Goal: Task Accomplishment & Management: Complete application form

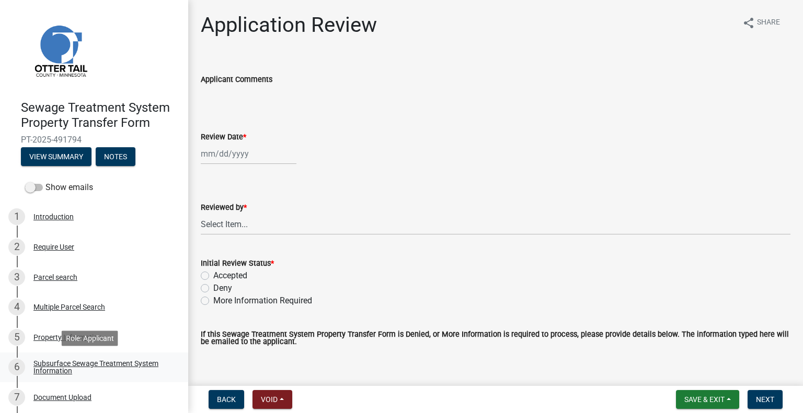
click at [136, 363] on div "Subsurface Sewage Treatment System Information" at bounding box center [102, 367] width 138 height 15
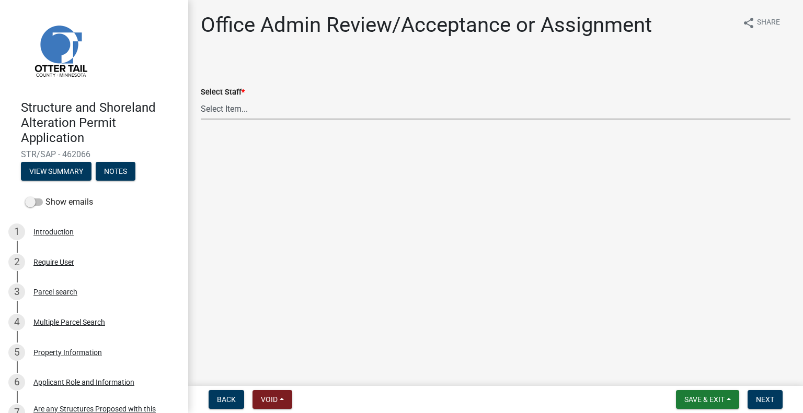
click at [286, 111] on select "Select Item... Alexis Newark (anewark@ottertailcounty.gov) Amy Busko (abusko@ot…" at bounding box center [496, 108] width 590 height 21
click at [201, 98] on select "Select Item... Alexis Newark (anewark@ottertailcounty.gov) Amy Busko (abusko@ot…" at bounding box center [496, 108] width 590 height 21
select select "587f38f5-c90e-4c12-9e10-d3e23909bbca"
click at [766, 405] on button "Next" at bounding box center [764, 399] width 35 height 19
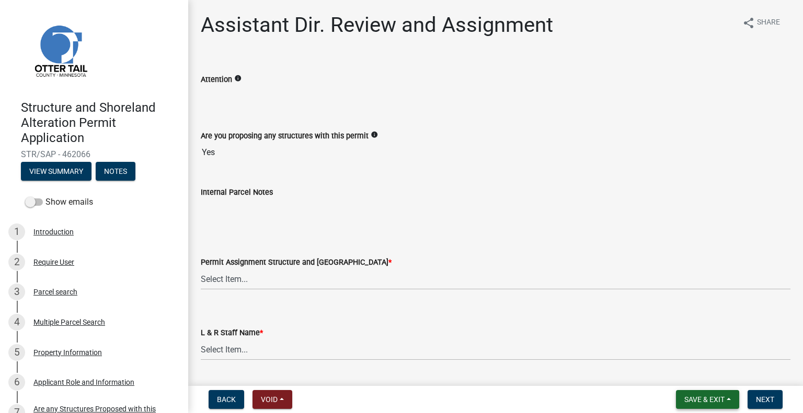
click at [721, 404] on button "Save & Exit" at bounding box center [707, 399] width 63 height 19
click at [709, 373] on button "Save & Exit" at bounding box center [697, 372] width 84 height 25
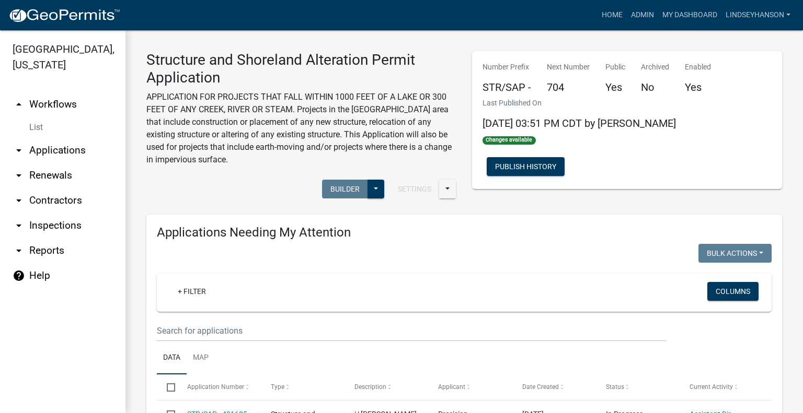
click at [64, 112] on link "arrow_drop_up Workflows" at bounding box center [62, 104] width 125 height 25
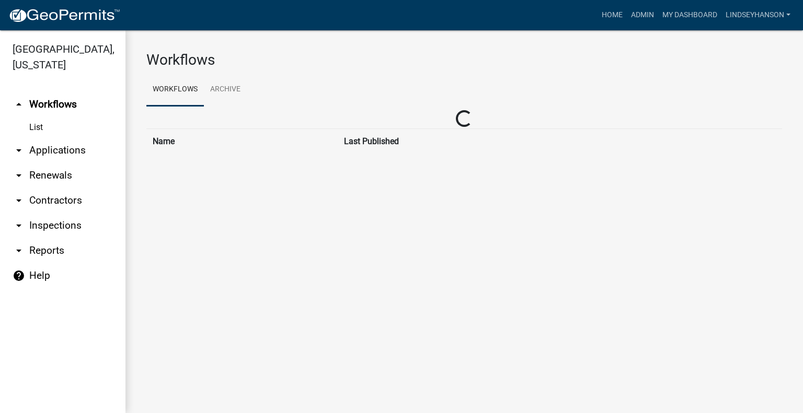
click at [65, 148] on link "arrow_drop_down Applications" at bounding box center [62, 150] width 125 height 25
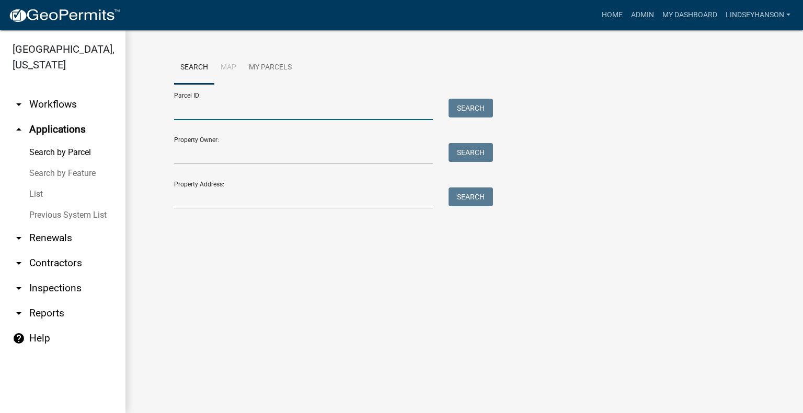
click at [243, 103] on input "Parcel ID:" at bounding box center [303, 109] width 259 height 21
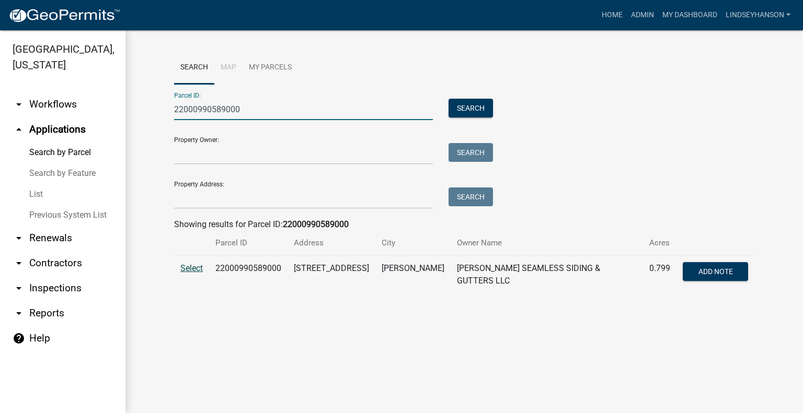
type input "22000990589000"
click at [191, 267] on span "Select" at bounding box center [191, 268] width 22 height 10
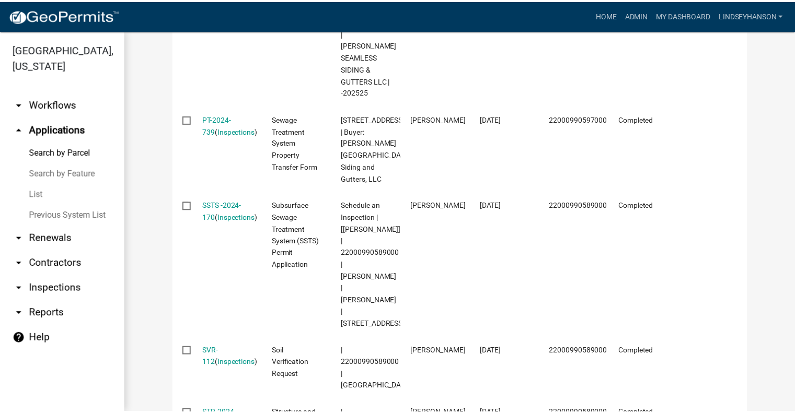
scroll to position [510, 0]
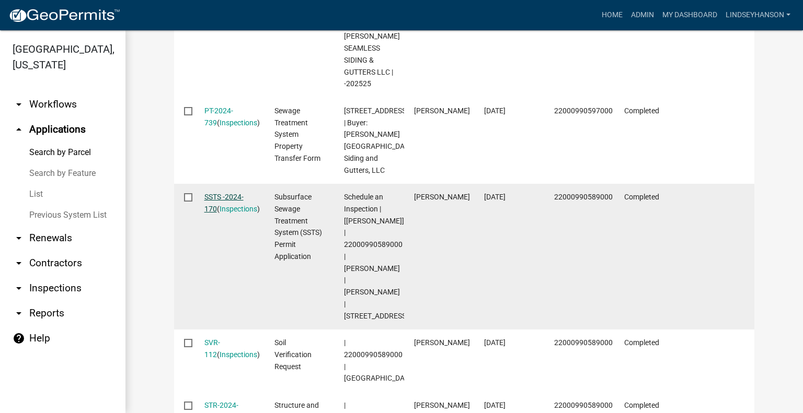
click at [228, 193] on link "SSTS -2024-170" at bounding box center [223, 203] width 39 height 20
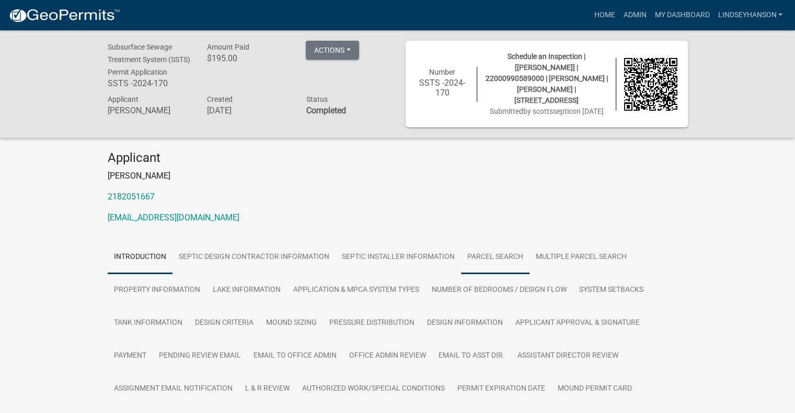
click at [497, 267] on link "Parcel search" at bounding box center [495, 257] width 68 height 33
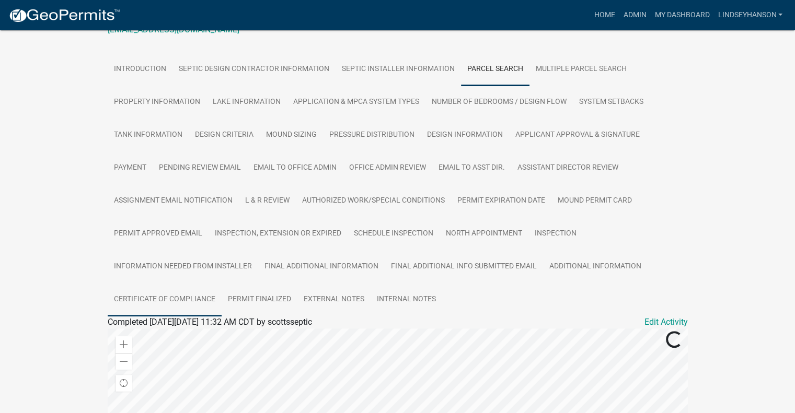
click at [168, 308] on link "Certificate of Compliance" at bounding box center [165, 299] width 114 height 33
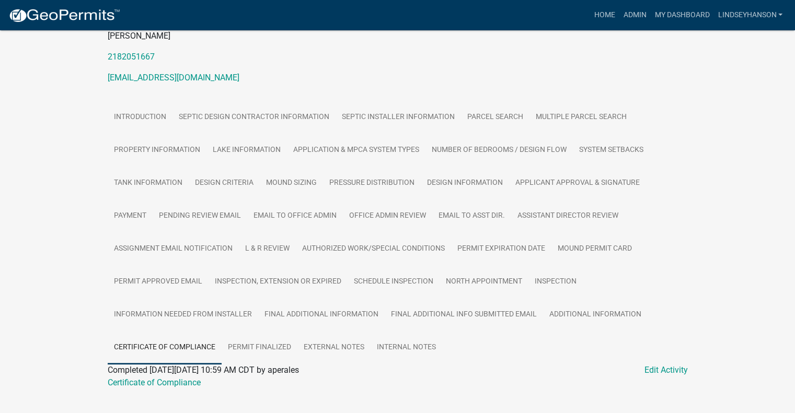
scroll to position [165, 0]
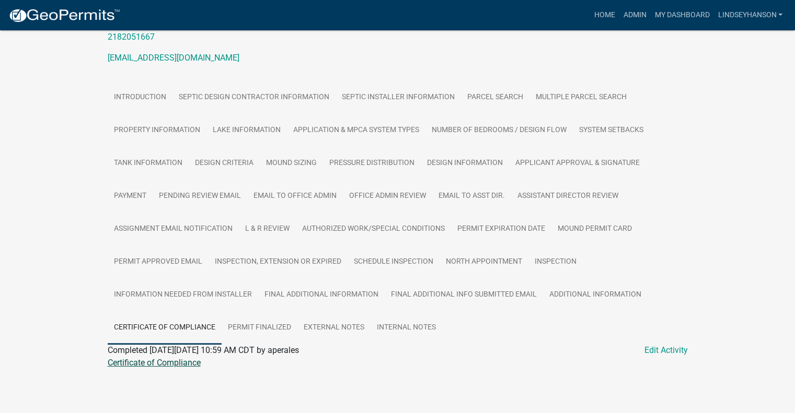
click at [183, 363] on link "Certificate of Compliance" at bounding box center [154, 363] width 93 height 10
click at [638, 9] on link "Admin" at bounding box center [634, 15] width 31 height 20
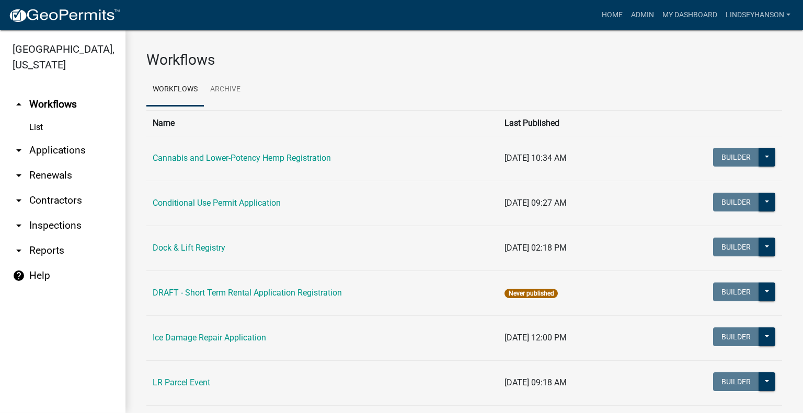
drag, startPoint x: 68, startPoint y: 152, endPoint x: 108, endPoint y: 152, distance: 39.7
click at [68, 152] on link "arrow_drop_down Applications" at bounding box center [62, 150] width 125 height 25
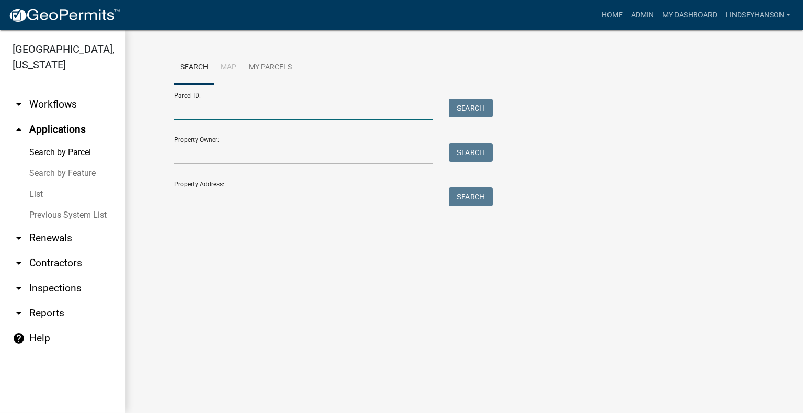
click at [248, 101] on input "Parcel ID:" at bounding box center [303, 109] width 259 height 21
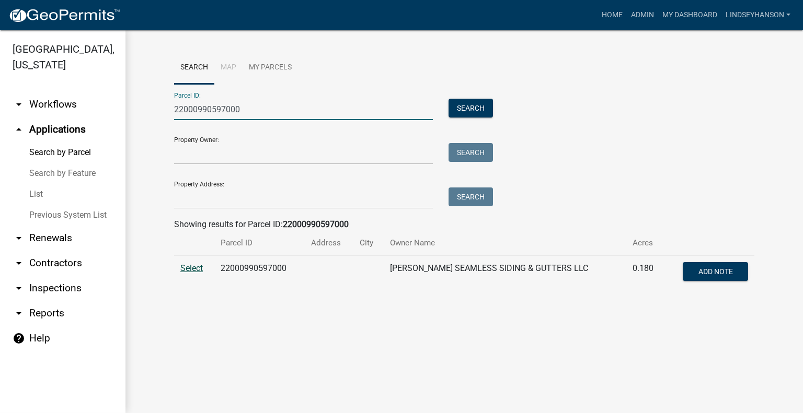
type input "22000990597000"
click at [195, 267] on span "Select" at bounding box center [191, 268] width 22 height 10
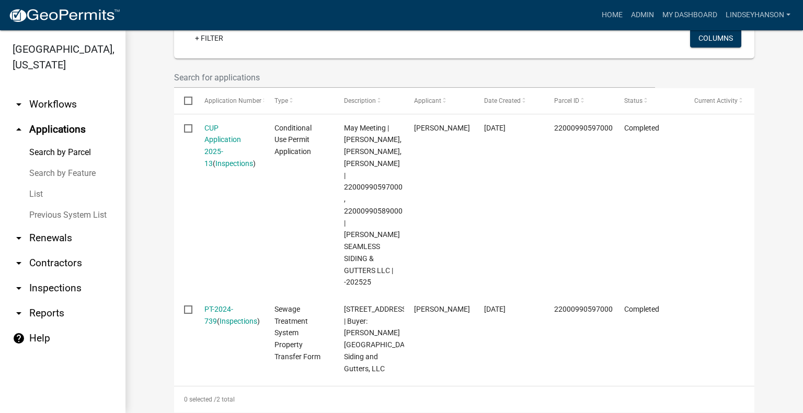
scroll to position [215, 0]
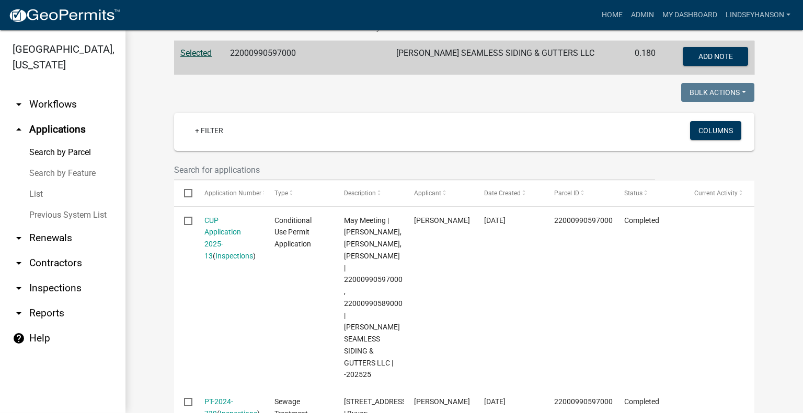
click at [270, 47] on td "22000990597000" at bounding box center [268, 58] width 89 height 34
copy td "22000990597000"
click at [61, 97] on link "arrow_drop_down Workflows" at bounding box center [62, 104] width 125 height 25
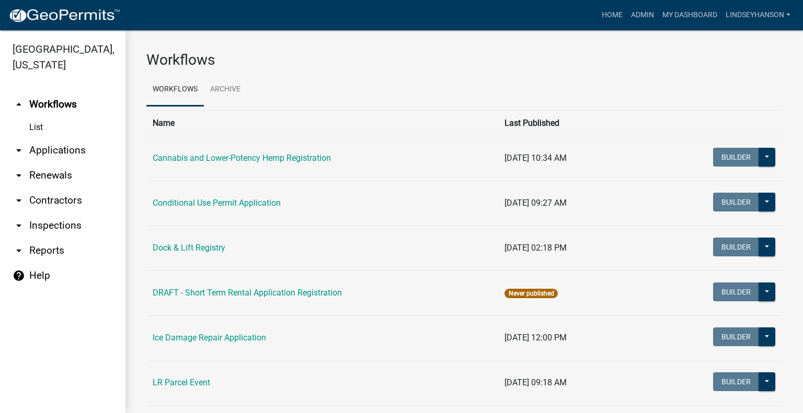
click at [67, 147] on link "arrow_drop_down Applications" at bounding box center [62, 150] width 125 height 25
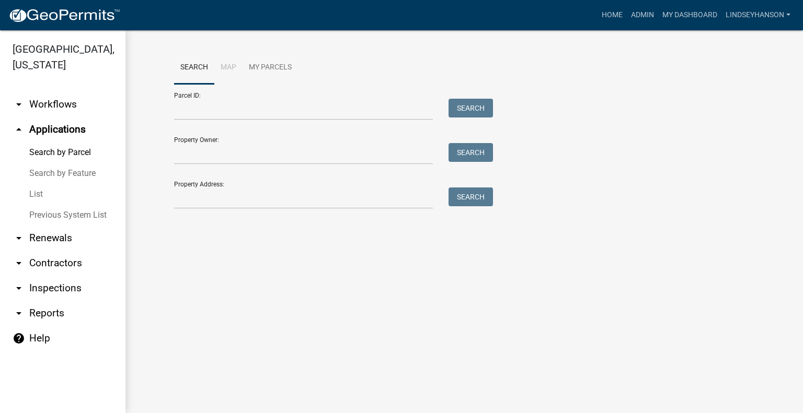
click at [73, 111] on link "arrow_drop_down Workflows" at bounding box center [62, 104] width 125 height 25
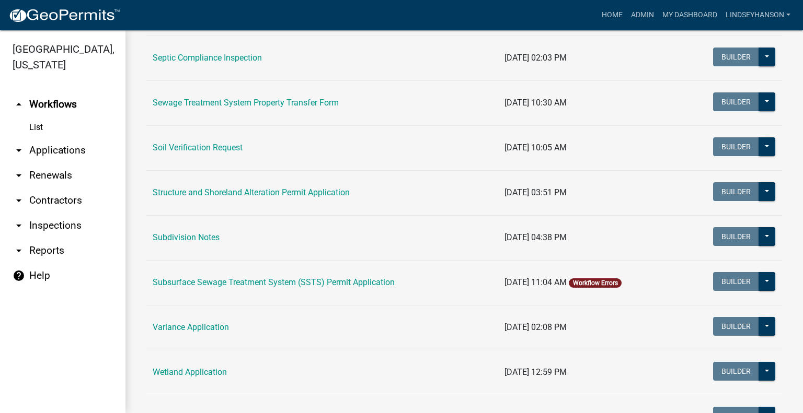
scroll to position [554, 0]
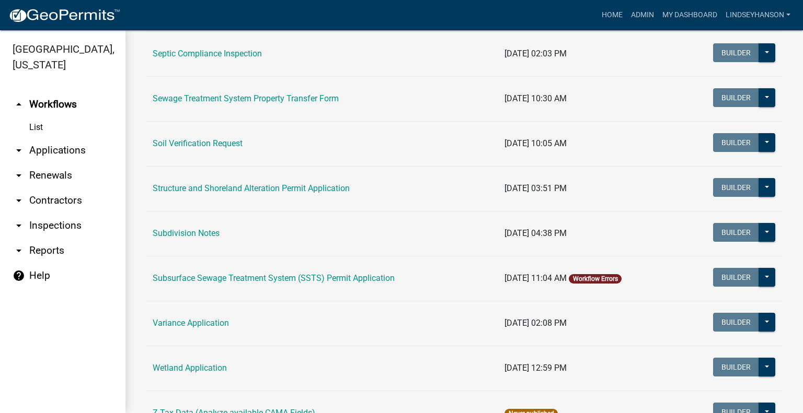
drag, startPoint x: 302, startPoint y: 188, endPoint x: 479, endPoint y: 195, distance: 177.3
click at [303, 187] on link "Structure and Shoreland Alteration Permit Application" at bounding box center [251, 188] width 197 height 10
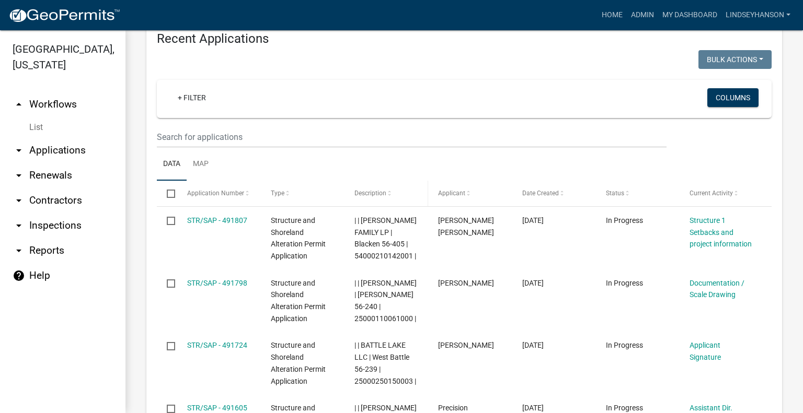
scroll to position [1284, 0]
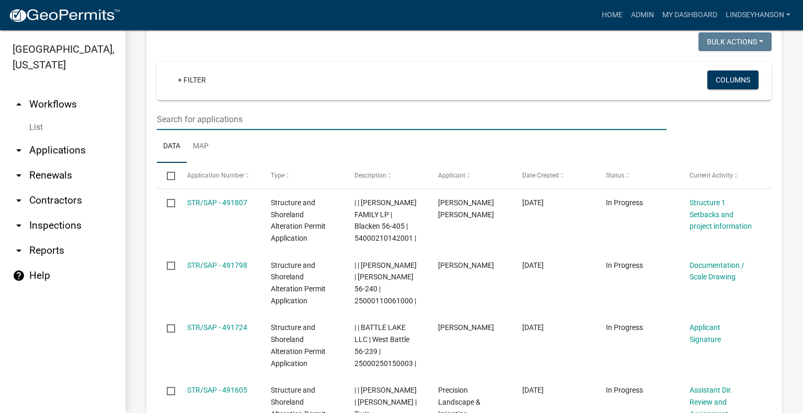
click at [227, 117] on input "text" at bounding box center [412, 119] width 510 height 21
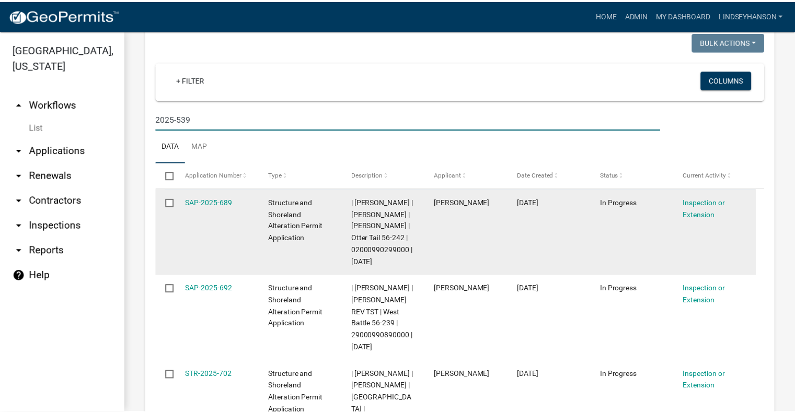
scroll to position [1219, 0]
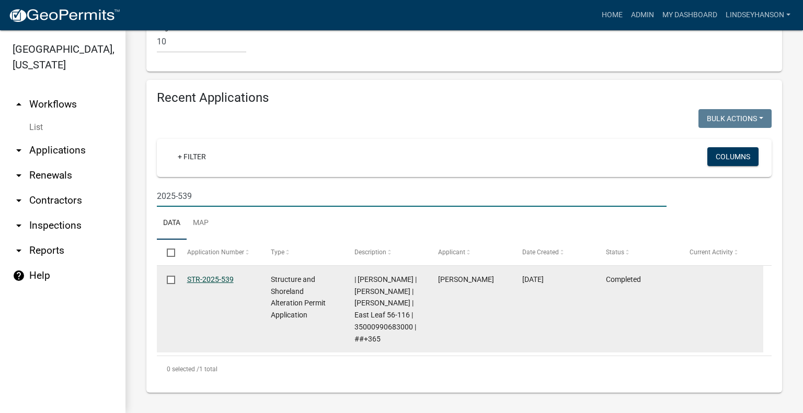
type input "2025-539"
click at [209, 275] on link "STR-2025-539" at bounding box center [210, 279] width 47 height 8
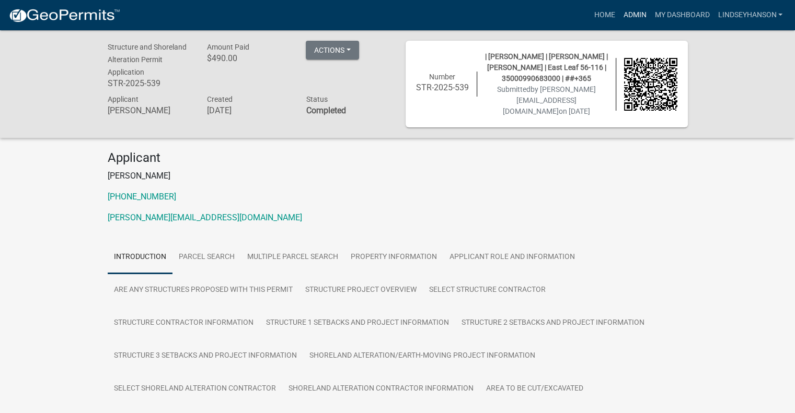
click at [639, 21] on link "Admin" at bounding box center [634, 15] width 31 height 20
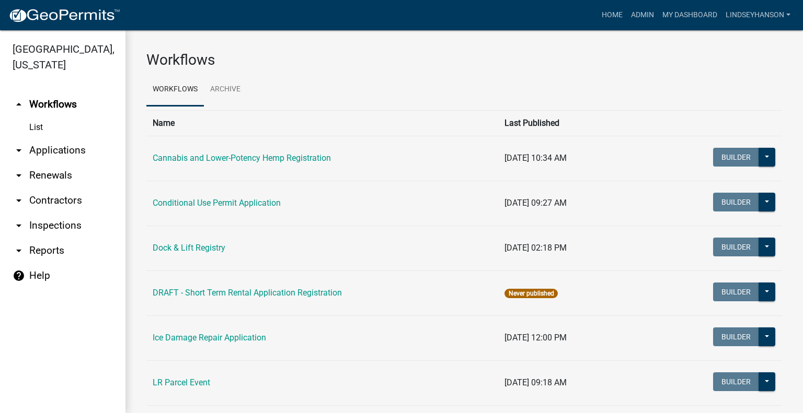
click at [65, 153] on link "arrow_drop_down Applications" at bounding box center [62, 150] width 125 height 25
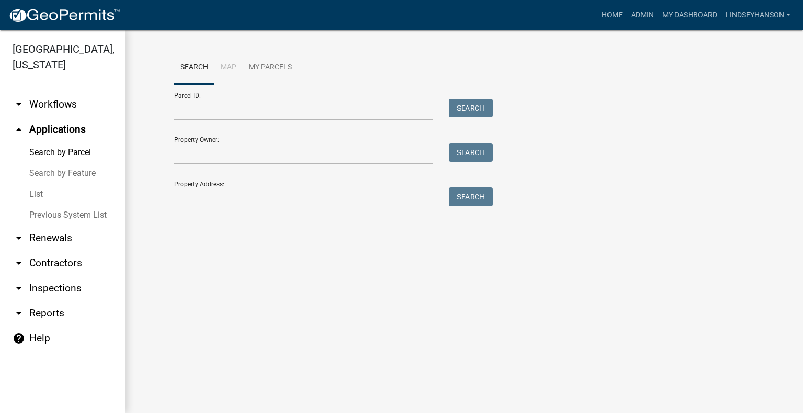
click at [59, 107] on link "arrow_drop_down Workflows" at bounding box center [62, 104] width 125 height 25
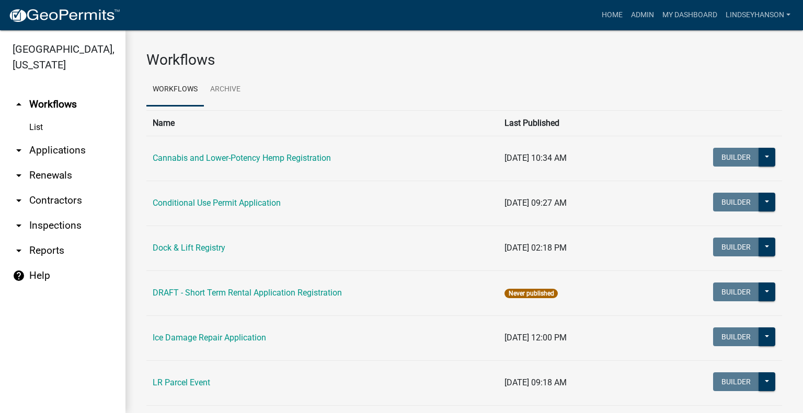
click at [80, 151] on link "arrow_drop_down Applications" at bounding box center [62, 150] width 125 height 25
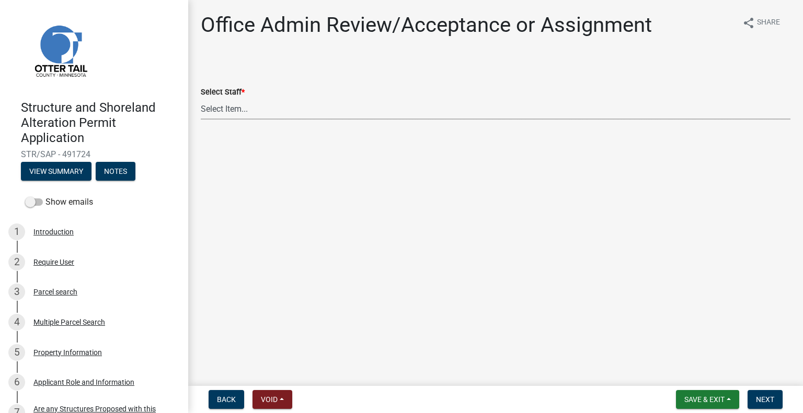
click at [248, 113] on select "Select Item... Alexis Newark (anewark@ottertailcounty.gov) Amy Busko (abusko@ot…" at bounding box center [496, 108] width 590 height 21
click at [201, 98] on select "Select Item... Alexis Newark (anewark@ottertailcounty.gov) Amy Busko (abusko@ot…" at bounding box center [496, 108] width 590 height 21
select select "587f38f5-c90e-4c12-9e10-d3e23909bbca"
click at [762, 403] on span "Next" at bounding box center [765, 400] width 18 height 8
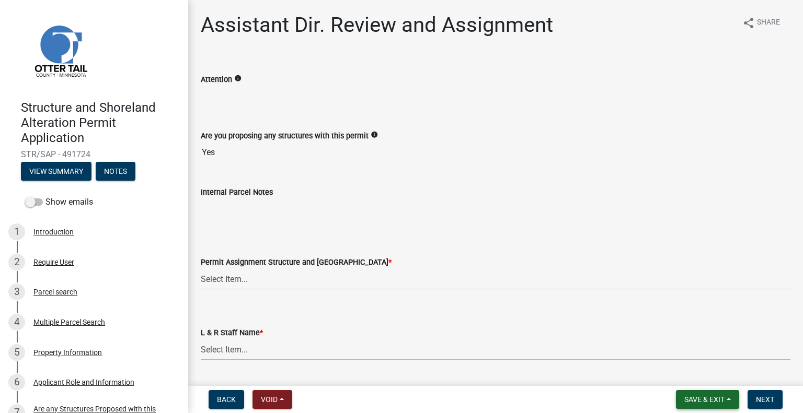
drag, startPoint x: 711, startPoint y: 407, endPoint x: 708, endPoint y: 398, distance: 9.8
click at [711, 407] on button "Save & Exit" at bounding box center [707, 399] width 63 height 19
click at [701, 378] on button "Save & Exit" at bounding box center [697, 372] width 84 height 25
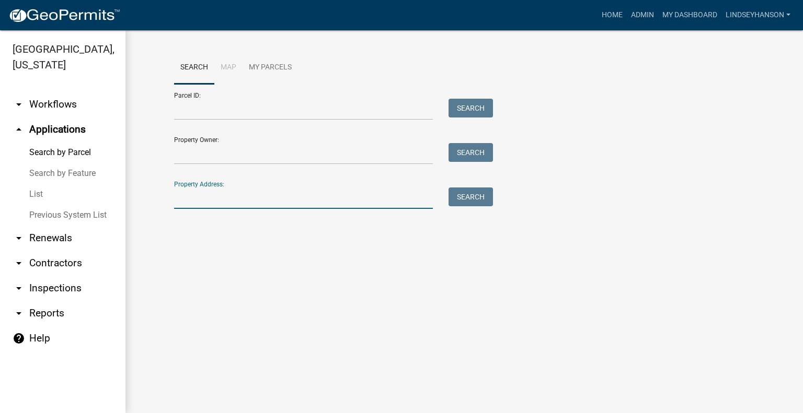
click at [235, 199] on input "Property Address:" at bounding box center [303, 198] width 259 height 21
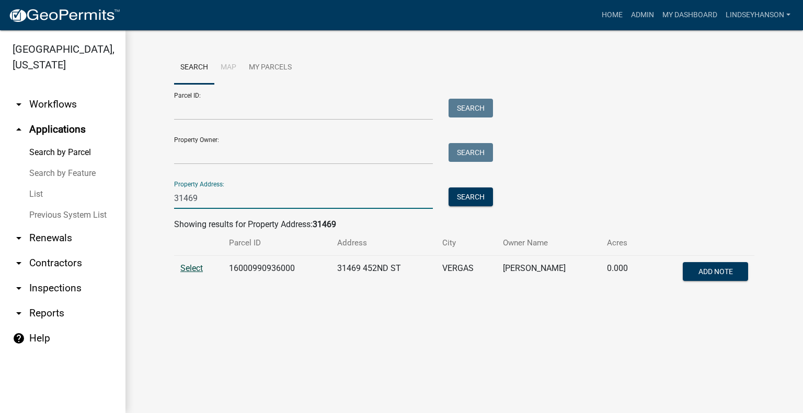
type input "31469"
click at [194, 270] on span "Select" at bounding box center [191, 268] width 22 height 10
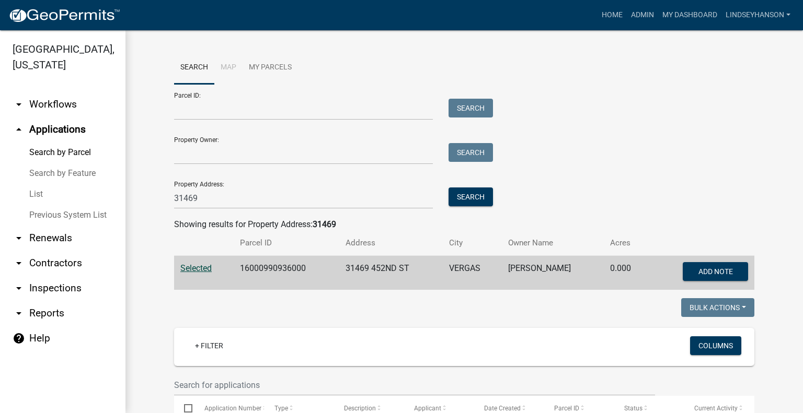
click at [61, 111] on link "arrow_drop_down Workflows" at bounding box center [62, 104] width 125 height 25
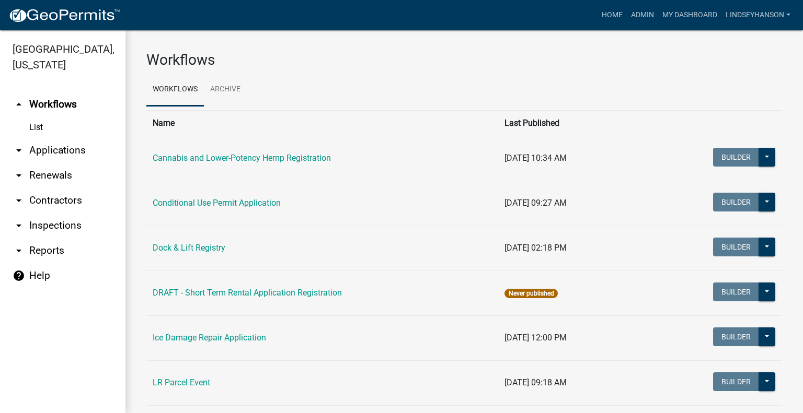
click at [61, 154] on link "arrow_drop_down Applications" at bounding box center [62, 150] width 125 height 25
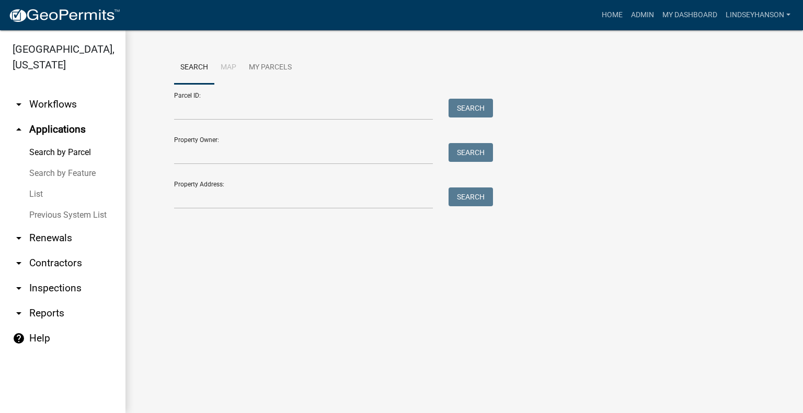
click at [44, 108] on link "arrow_drop_down Workflows" at bounding box center [62, 104] width 125 height 25
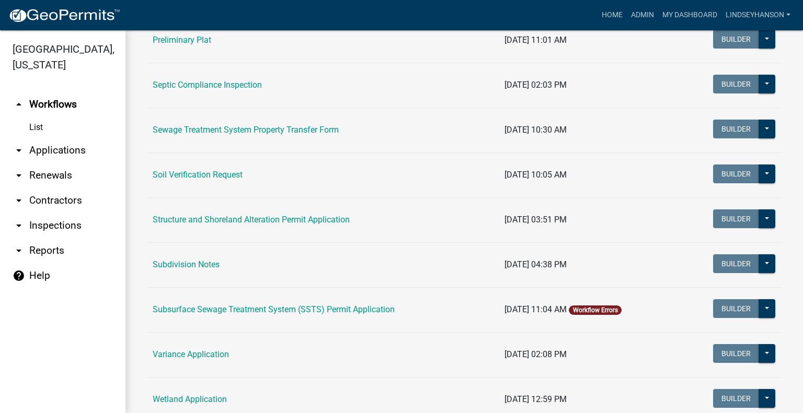
scroll to position [534, 0]
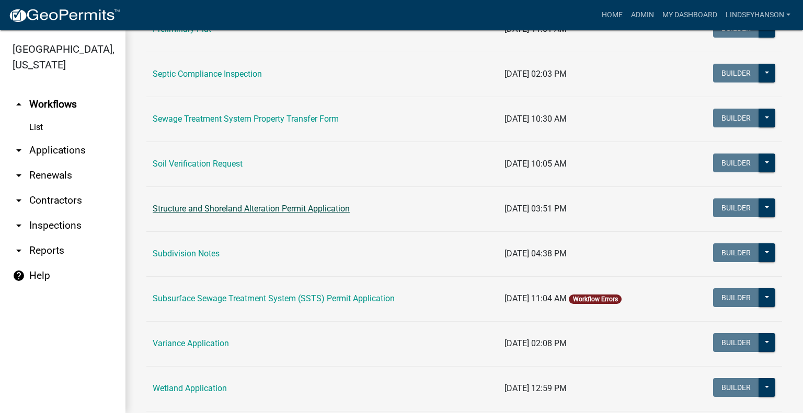
click at [233, 211] on link "Structure and Shoreland Alteration Permit Application" at bounding box center [251, 209] width 197 height 10
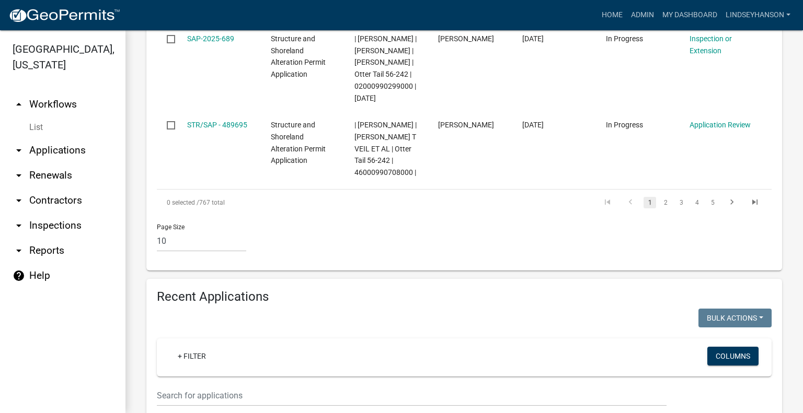
scroll to position [1159, 0]
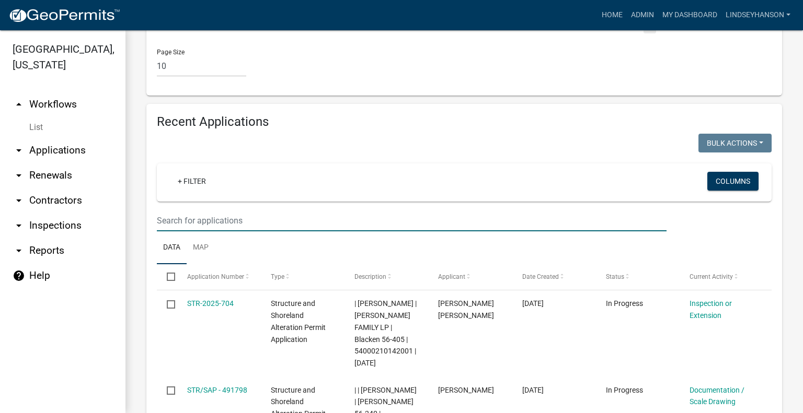
click at [384, 215] on input "text" at bounding box center [412, 220] width 510 height 21
click at [665, 248] on ul "Data Map" at bounding box center [464, 248] width 615 height 33
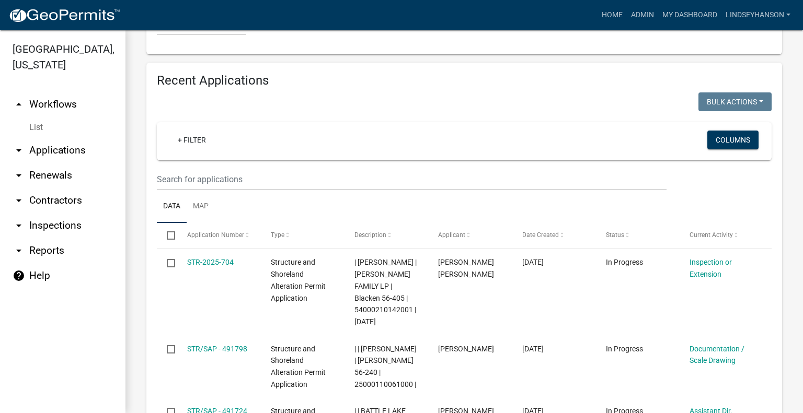
scroll to position [1216, 0]
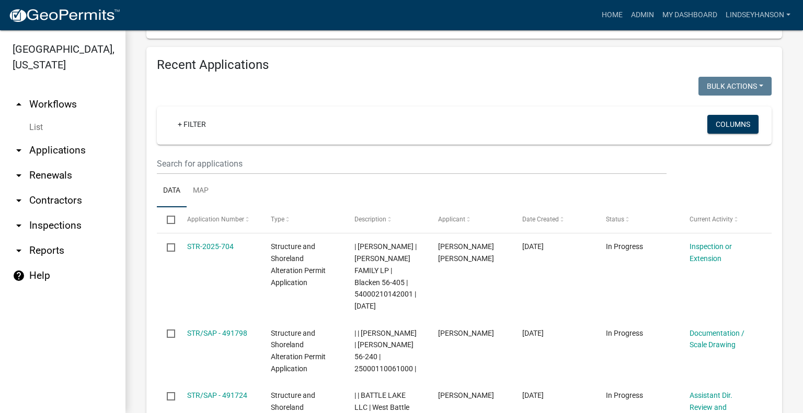
click at [68, 156] on link "arrow_drop_down Applications" at bounding box center [62, 150] width 125 height 25
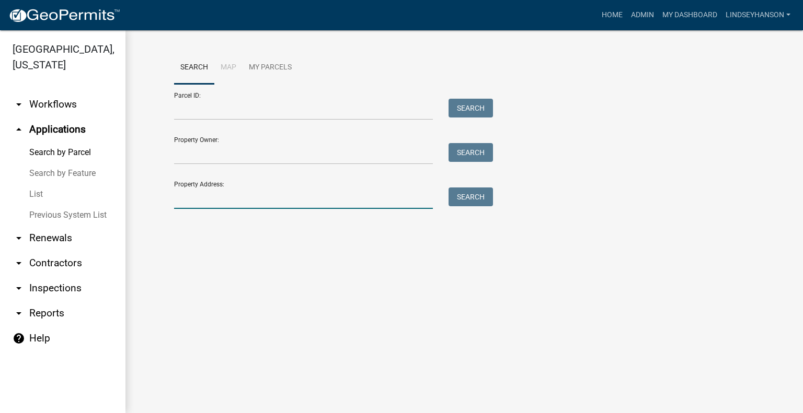
click at [211, 196] on input "Property Address:" at bounding box center [303, 198] width 259 height 21
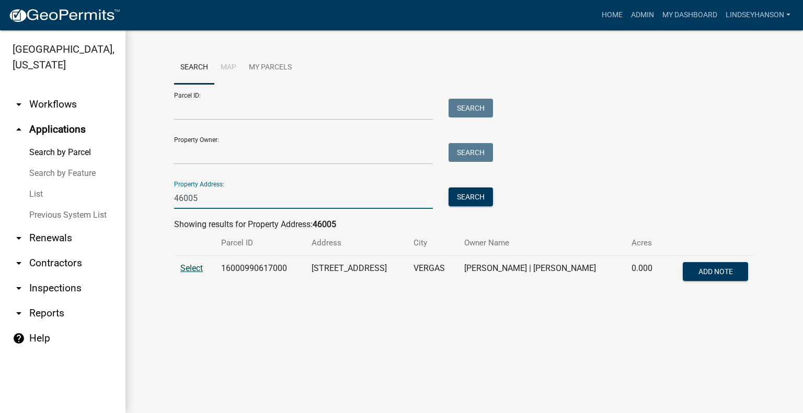
type input "46005"
click at [191, 266] on span "Select" at bounding box center [191, 268] width 22 height 10
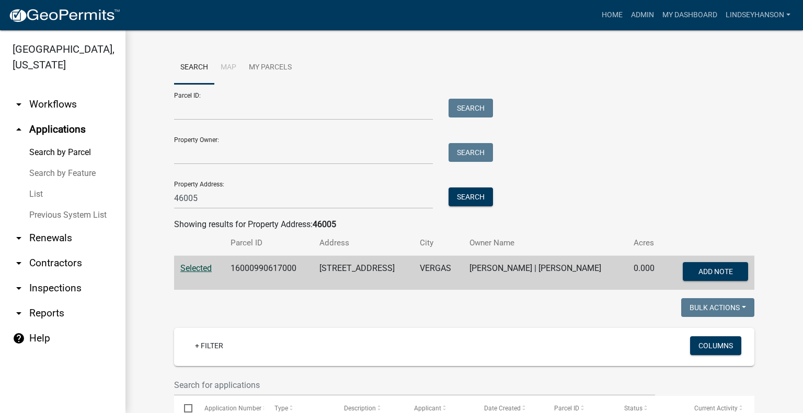
drag, startPoint x: 29, startPoint y: 111, endPoint x: 30, endPoint y: 123, distance: 12.1
click at [30, 111] on link "arrow_drop_down Workflows" at bounding box center [62, 104] width 125 height 25
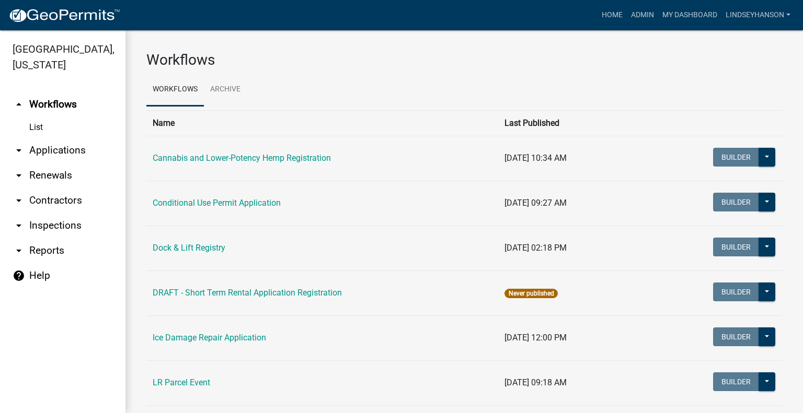
click at [49, 153] on link "arrow_drop_down Applications" at bounding box center [62, 150] width 125 height 25
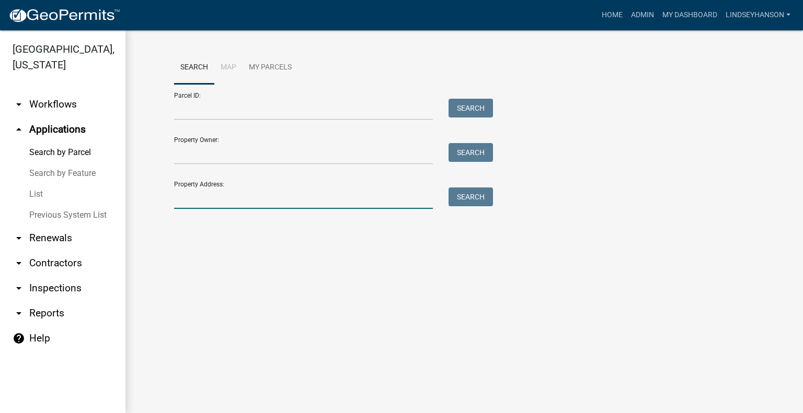
click at [215, 194] on input "Property Address:" at bounding box center [303, 198] width 259 height 21
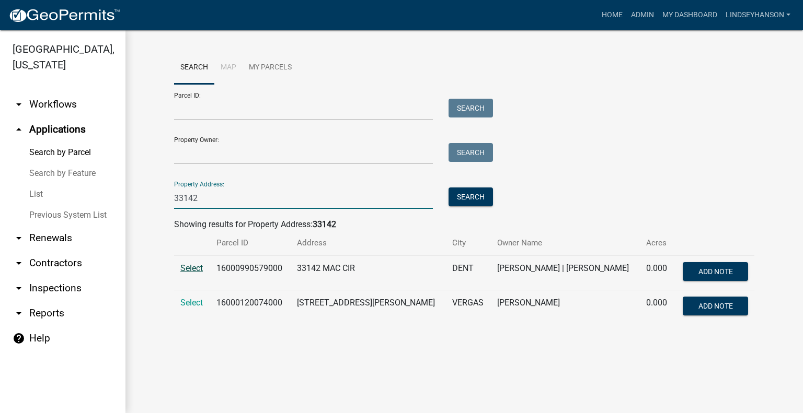
type input "33142"
click at [193, 268] on span "Select" at bounding box center [191, 268] width 22 height 10
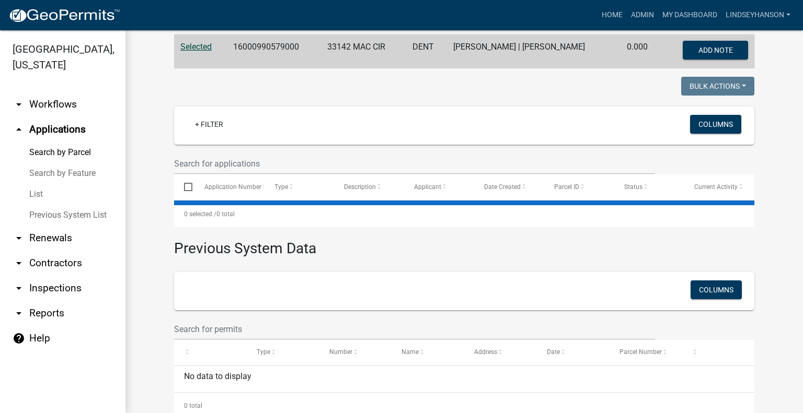
scroll to position [222, 0]
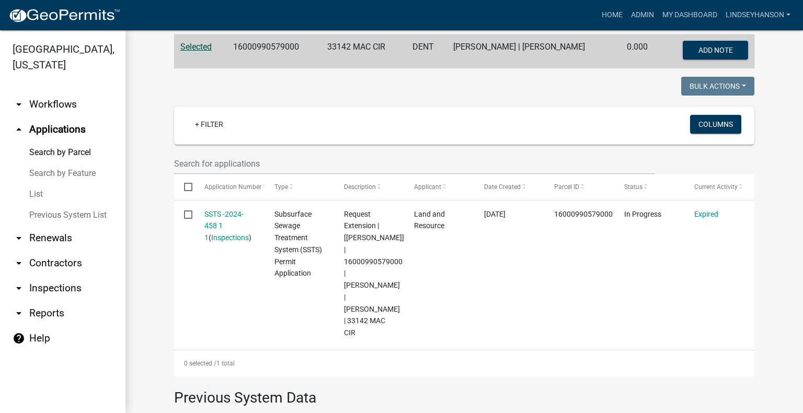
click at [69, 106] on link "arrow_drop_down Workflows" at bounding box center [62, 104] width 125 height 25
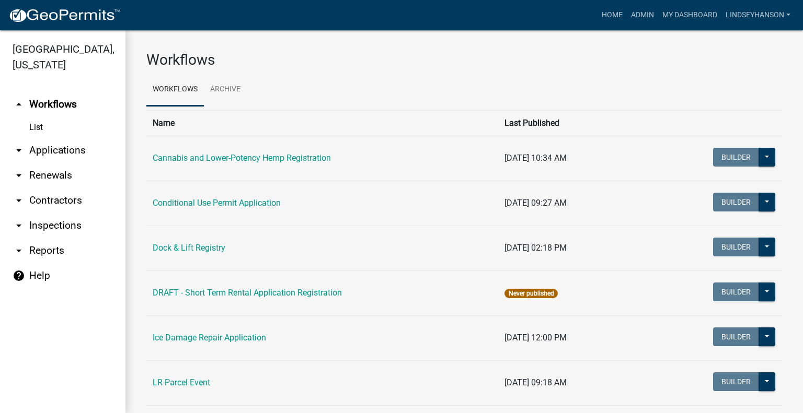
click at [56, 151] on link "arrow_drop_down Applications" at bounding box center [62, 150] width 125 height 25
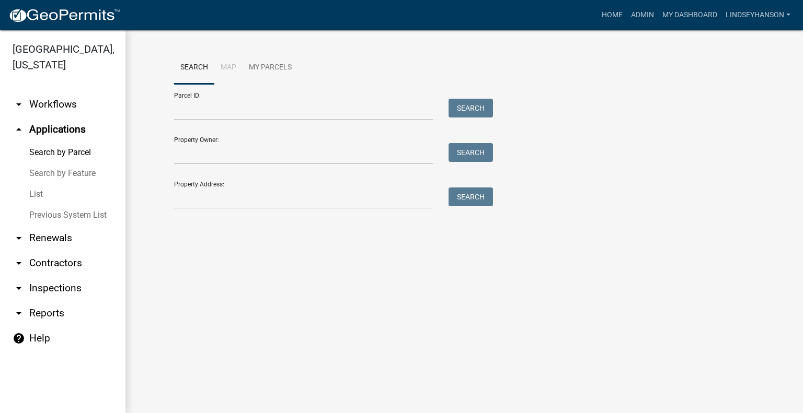
click at [75, 106] on link "arrow_drop_down Workflows" at bounding box center [62, 104] width 125 height 25
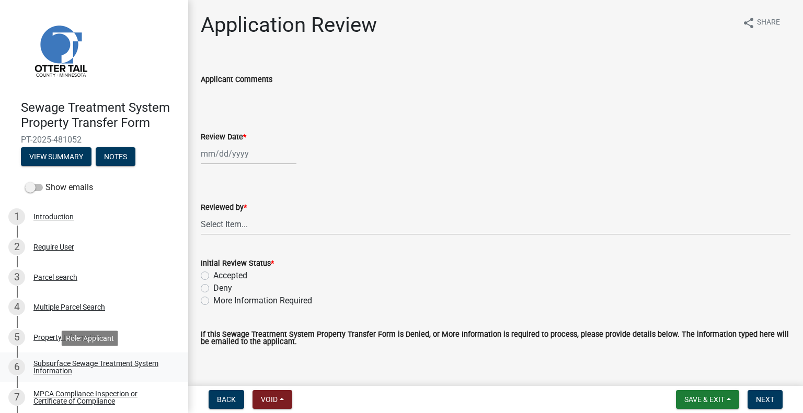
click at [123, 356] on link "6 Subsurface Sewage Treatment System Information" at bounding box center [94, 368] width 188 height 30
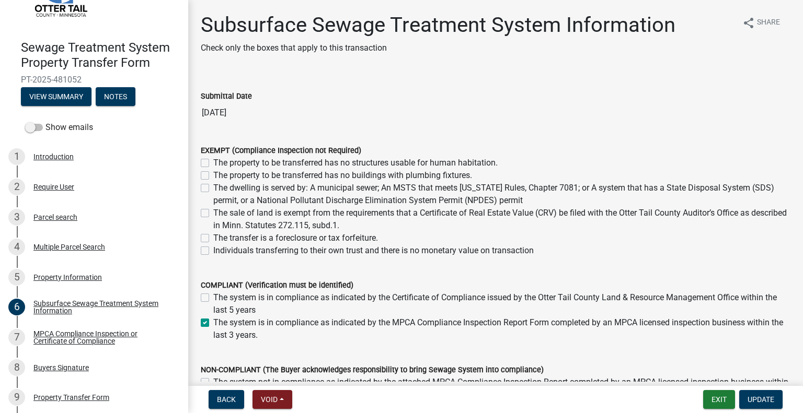
scroll to position [64, 0]
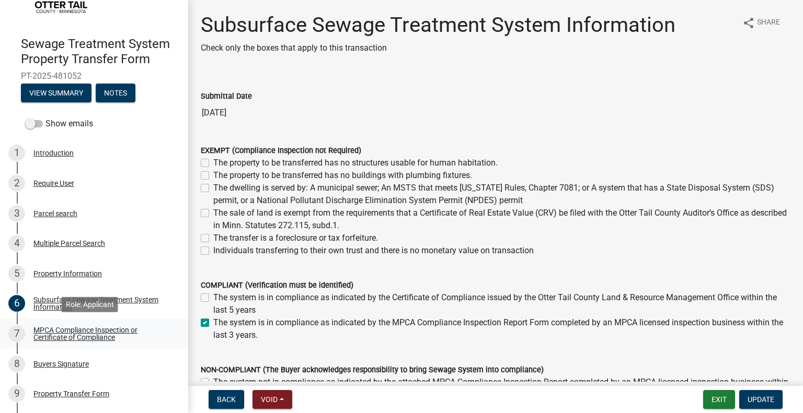
click at [121, 340] on div "MPCA Compliance Inspection or Certificate of Compliance" at bounding box center [102, 334] width 138 height 15
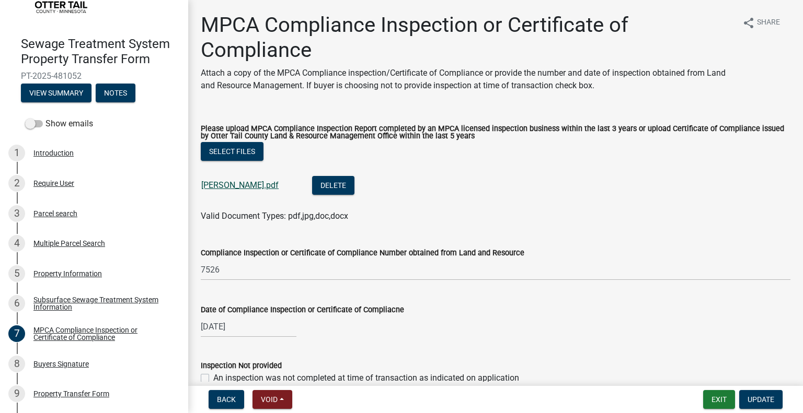
click at [223, 183] on link "SSTS Pedersen.pdf" at bounding box center [239, 185] width 77 height 10
click at [98, 363] on div "8 Buyers Signature" at bounding box center [89, 364] width 163 height 17
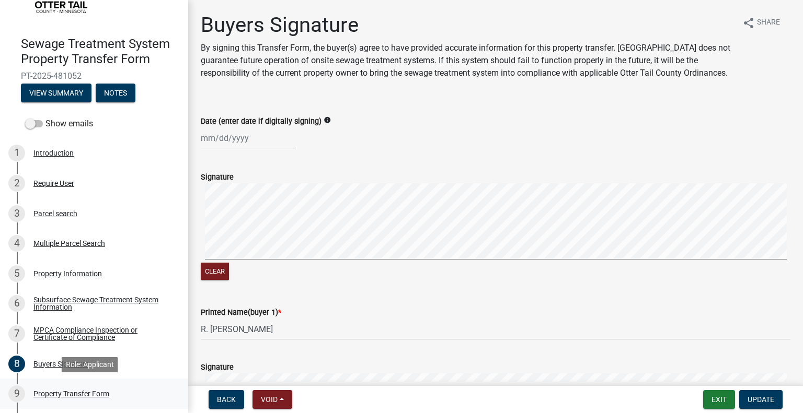
click at [102, 387] on div "9 Property Transfer Form" at bounding box center [89, 394] width 163 height 17
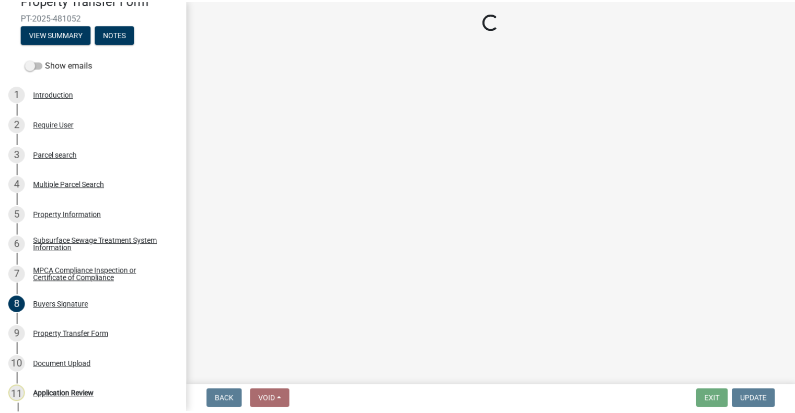
scroll to position [154, 0]
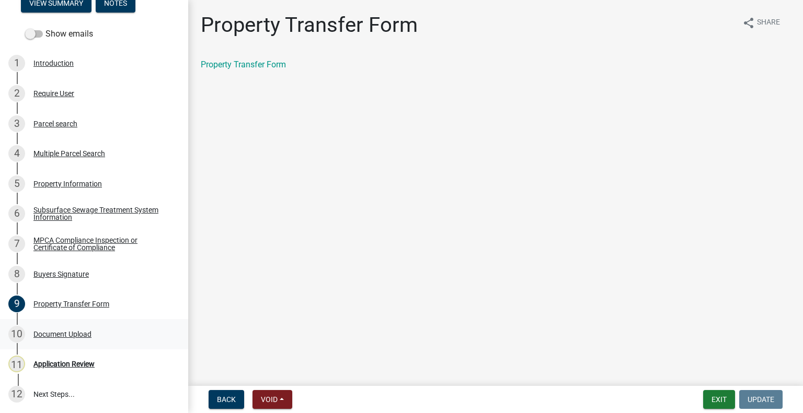
click at [96, 336] on div "10 Document Upload" at bounding box center [89, 334] width 163 height 17
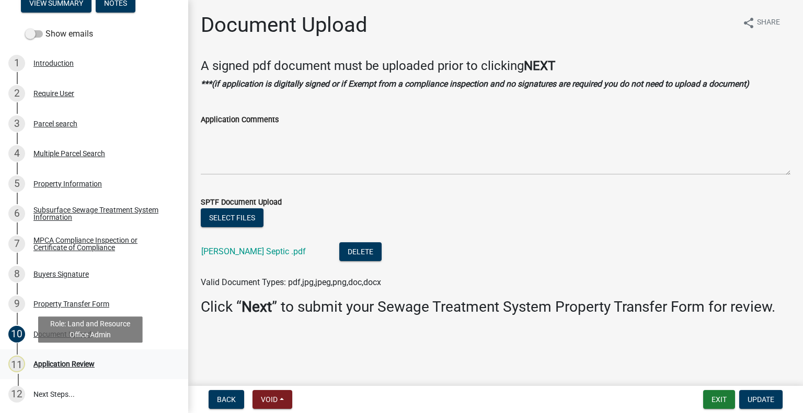
click at [93, 363] on div "Application Review" at bounding box center [63, 364] width 61 height 7
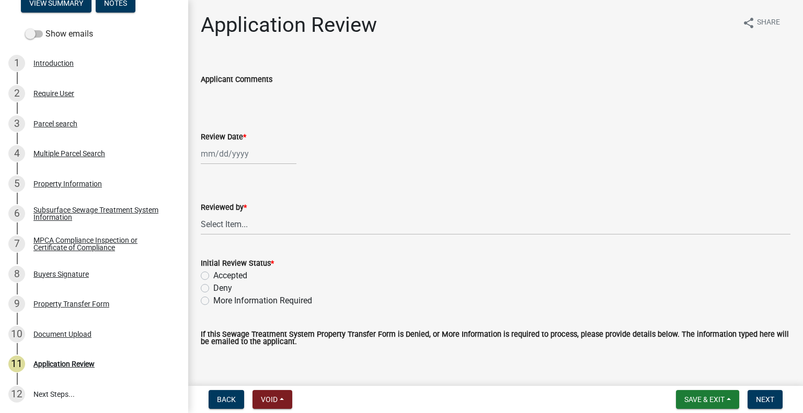
select select "10"
select select "2025"
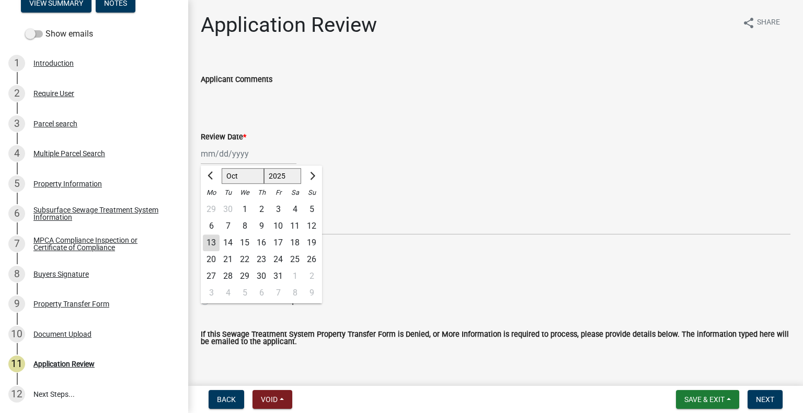
drag, startPoint x: 245, startPoint y: 148, endPoint x: 242, endPoint y: 154, distance: 6.3
click at [243, 149] on div "Jan Feb Mar Apr May Jun Jul Aug Sep Oct Nov Dec 1525 1526 1527 1528 1529 1530 1…" at bounding box center [249, 153] width 96 height 21
click at [211, 246] on div "13" at bounding box center [211, 243] width 17 height 17
type input "[DATE]"
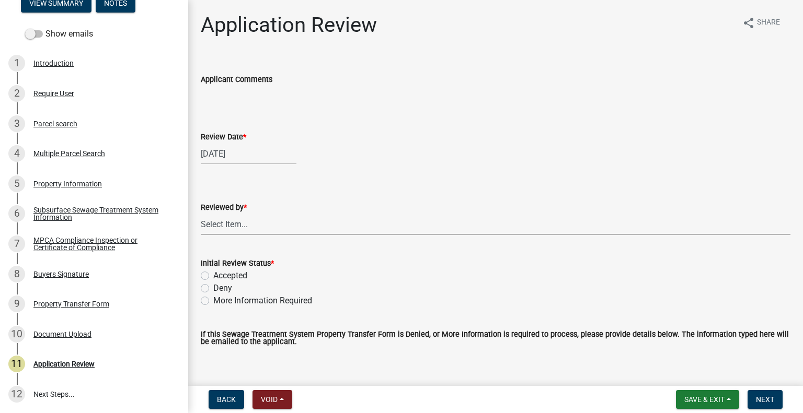
drag, startPoint x: 260, startPoint y: 225, endPoint x: 250, endPoint y: 215, distance: 14.1
click at [260, 225] on select "Select Item... [PERSON_NAME] [PERSON_NAME] [PERSON_NAME] [PERSON_NAME] [PERSON_…" at bounding box center [496, 224] width 590 height 21
click at [201, 214] on select "Select Item... [PERSON_NAME] [PERSON_NAME] [PERSON_NAME] [PERSON_NAME] [PERSON_…" at bounding box center [496, 224] width 590 height 21
select select "2217fab6-25d2-4df2-8e35-18ddd05e0fe8"
click at [230, 275] on label "Accepted" at bounding box center [230, 276] width 34 height 13
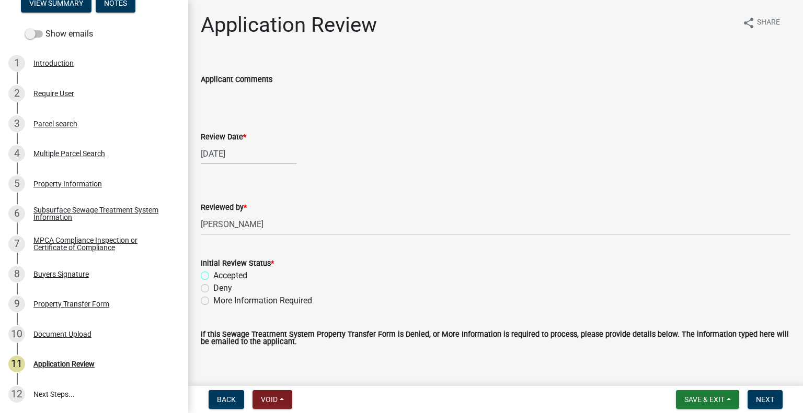
click at [220, 275] on input "Accepted" at bounding box center [216, 273] width 7 height 7
radio input "true"
click at [756, 399] on span "Next" at bounding box center [765, 400] width 18 height 8
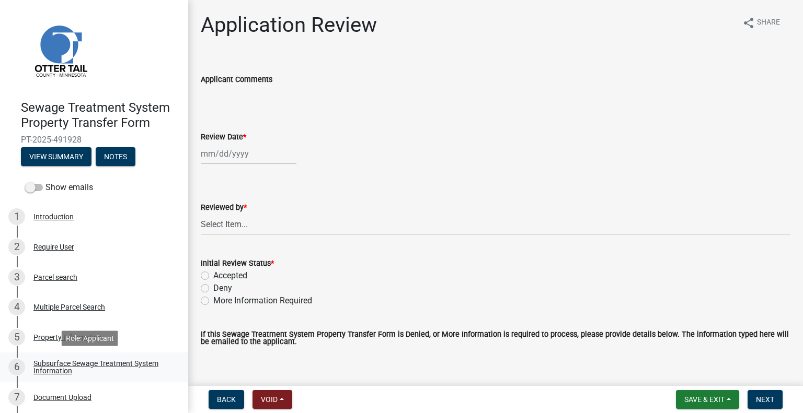
click at [122, 357] on link "6 Subsurface Sewage Treatment System Information" at bounding box center [94, 368] width 188 height 30
click at [163, 363] on div "Subsurface Sewage Treatment System Information" at bounding box center [102, 367] width 138 height 15
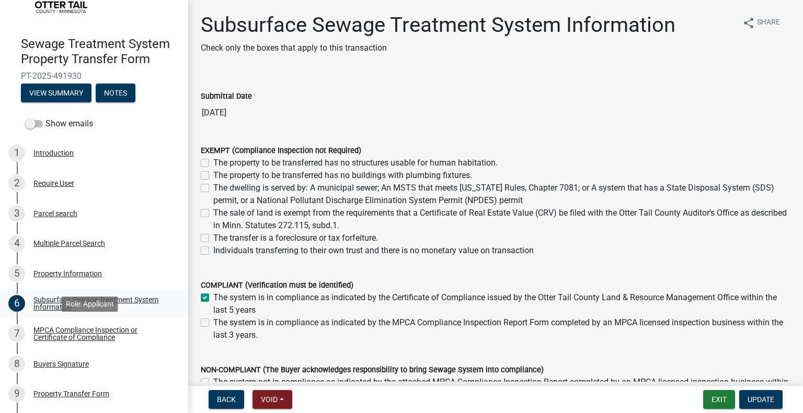
scroll to position [64, 0]
click at [107, 333] on div "MPCA Compliance Inspection or Certificate of Compliance" at bounding box center [102, 333] width 138 height 15
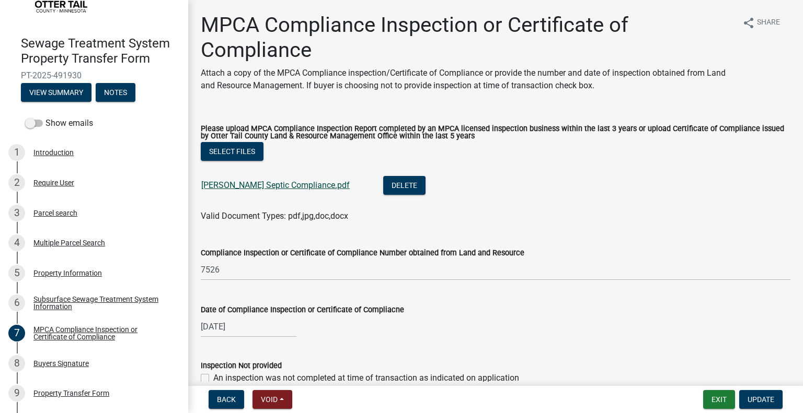
click at [252, 187] on link "Hansen Septic Compliance.pdf" at bounding box center [275, 185] width 148 height 10
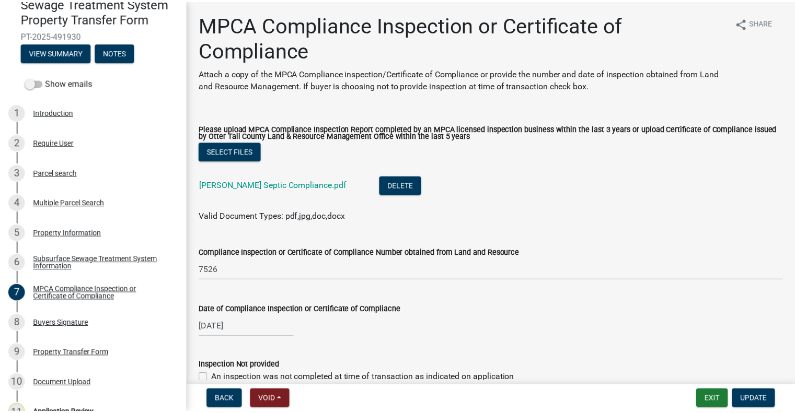
scroll to position [154, 0]
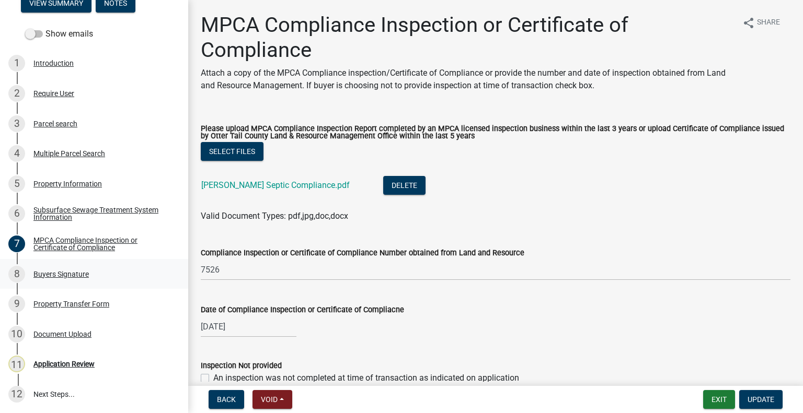
click at [77, 274] on div "Buyers Signature" at bounding box center [60, 274] width 55 height 7
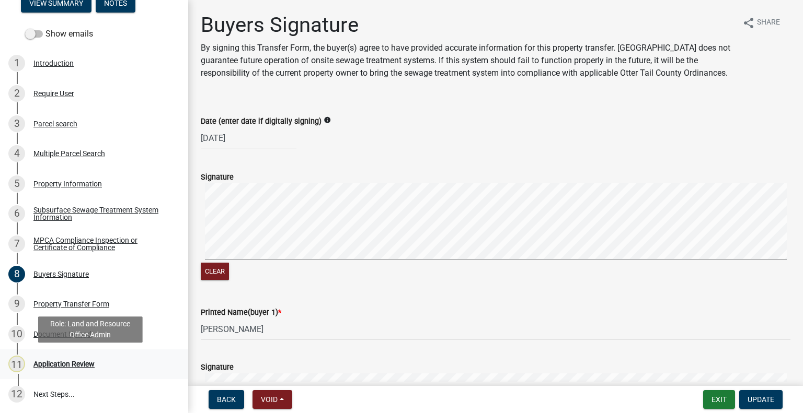
click at [70, 366] on div "Application Review" at bounding box center [63, 364] width 61 height 7
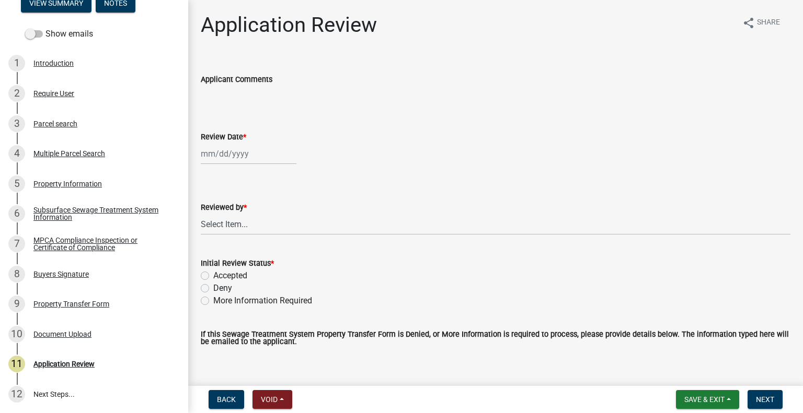
click at [247, 148] on div at bounding box center [249, 153] width 96 height 21
select select "10"
select select "2025"
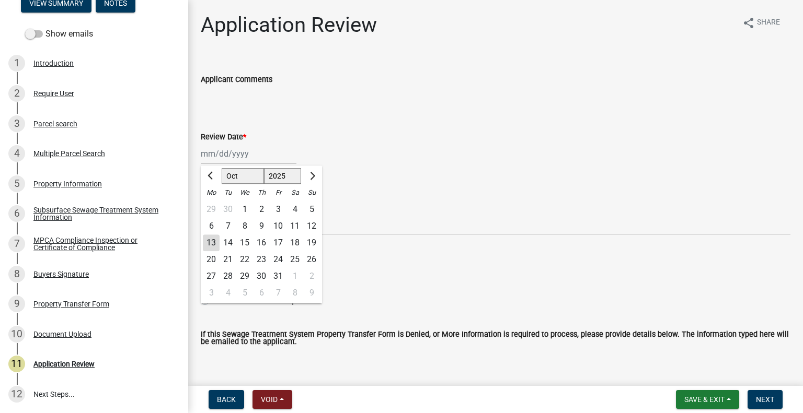
click at [206, 241] on div "13" at bounding box center [211, 243] width 17 height 17
type input "[DATE]"
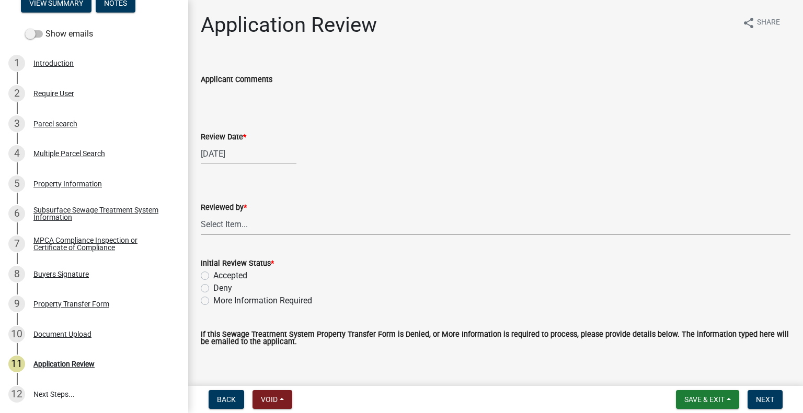
click at [244, 222] on select "Select Item... Alexis Newark Amy Busko Andrea Perales Brittany Tollefson Christ…" at bounding box center [496, 224] width 590 height 21
click at [201, 214] on select "Select Item... Alexis Newark Amy Busko Andrea Perales Brittany Tollefson Christ…" at bounding box center [496, 224] width 590 height 21
select select "2217fab6-25d2-4df2-8e35-18ddd05e0fe8"
click at [239, 280] on label "Accepted" at bounding box center [230, 276] width 34 height 13
click at [220, 276] on input "Accepted" at bounding box center [216, 273] width 7 height 7
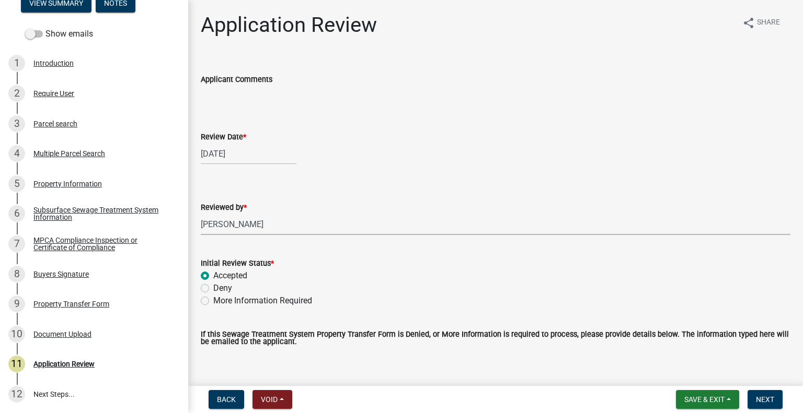
radio input "true"
click at [757, 401] on span "Next" at bounding box center [765, 400] width 18 height 8
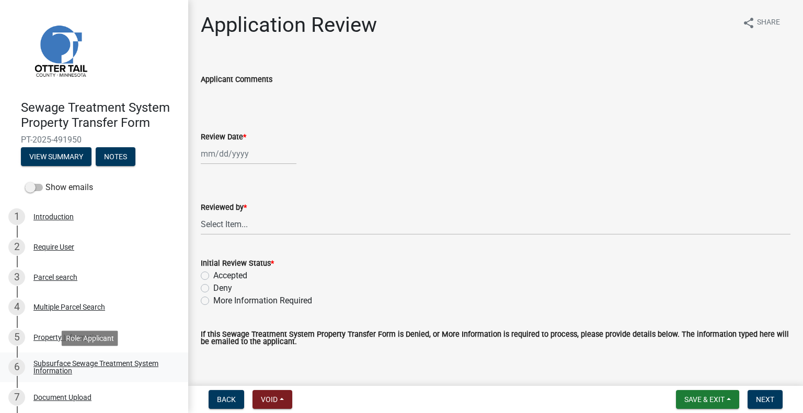
click at [128, 359] on link "6 Subsurface Sewage Treatment System Information" at bounding box center [94, 368] width 188 height 30
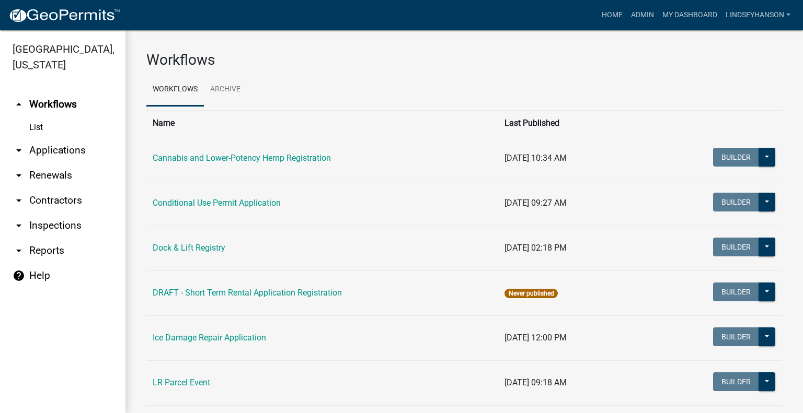
drag, startPoint x: 794, startPoint y: 112, endPoint x: 790, endPoint y: 146, distance: 33.7
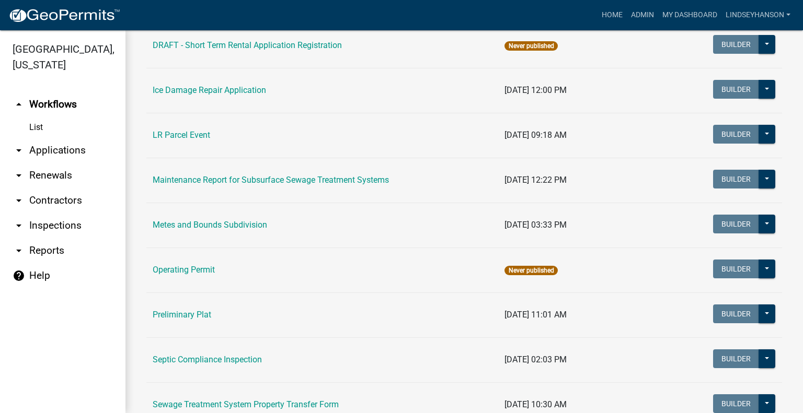
scroll to position [320, 0]
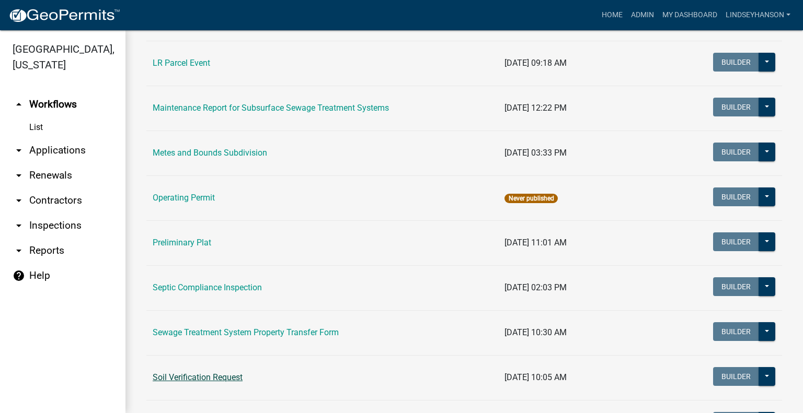
click at [178, 376] on link "Soil Verification Request" at bounding box center [198, 378] width 90 height 10
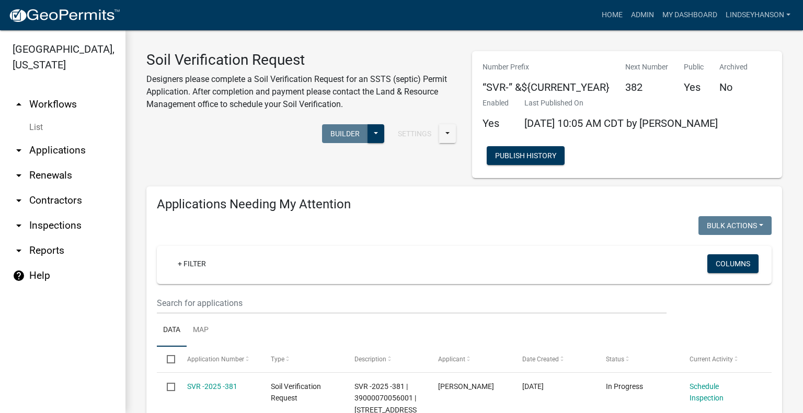
drag, startPoint x: 67, startPoint y: 147, endPoint x: 82, endPoint y: 149, distance: 14.7
click at [67, 147] on link "arrow_drop_down Applications" at bounding box center [62, 150] width 125 height 25
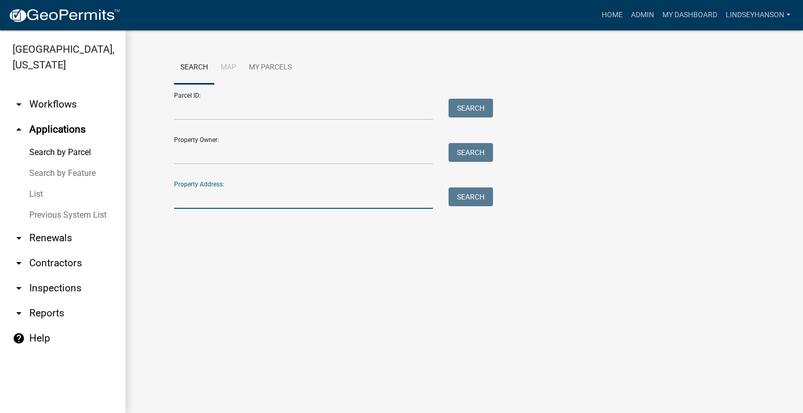
click at [239, 198] on input "Property Address:" at bounding box center [303, 198] width 259 height 21
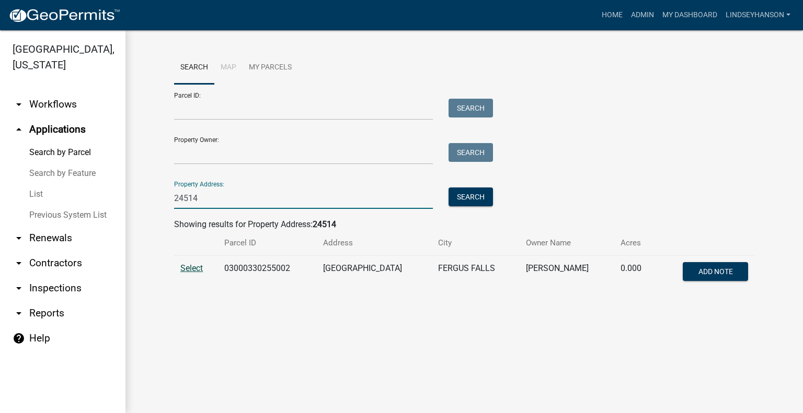
type input "24514"
click at [194, 270] on span "Select" at bounding box center [191, 268] width 22 height 10
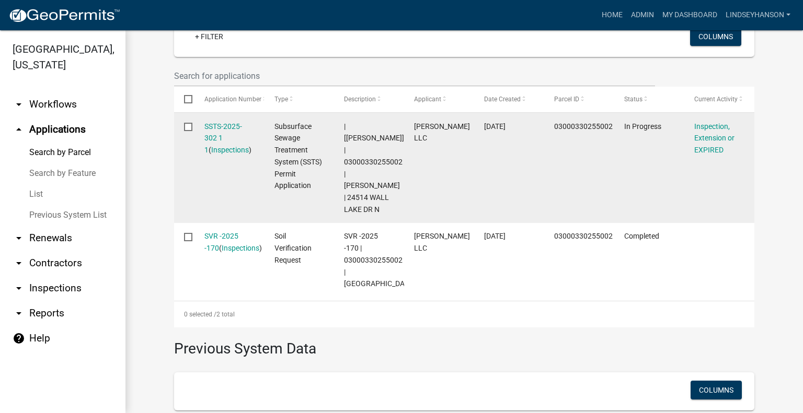
scroll to position [314, 0]
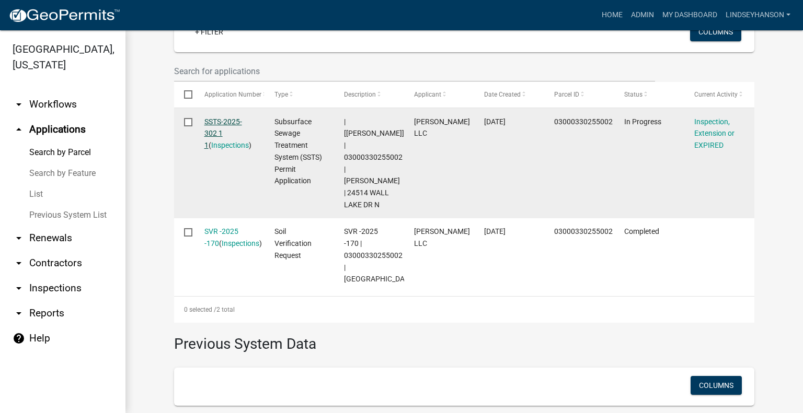
click at [214, 121] on link "SSTS-2025-302 1 1" at bounding box center [223, 134] width 38 height 32
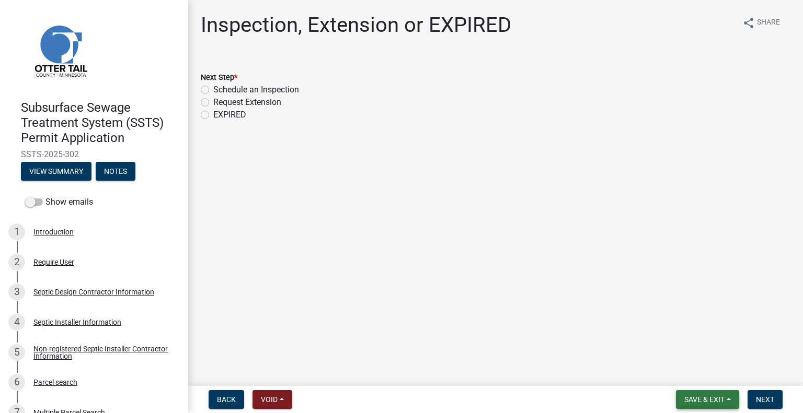
click at [702, 399] on span "Save & Exit" at bounding box center [704, 400] width 40 height 8
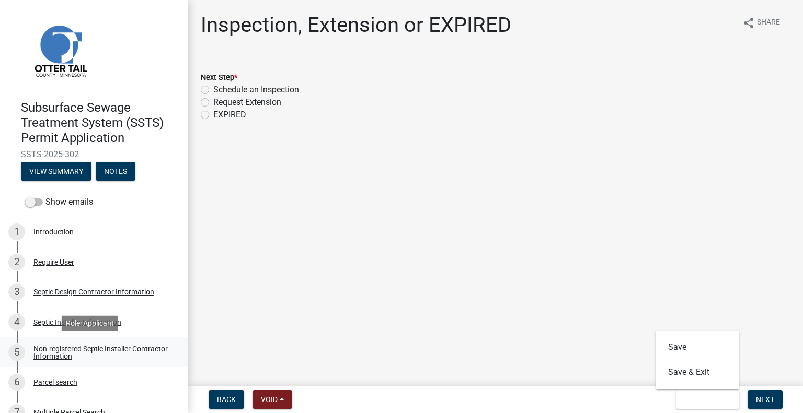
click at [102, 346] on div "Non-registered Septic Installer Contractor Information" at bounding box center [102, 352] width 138 height 15
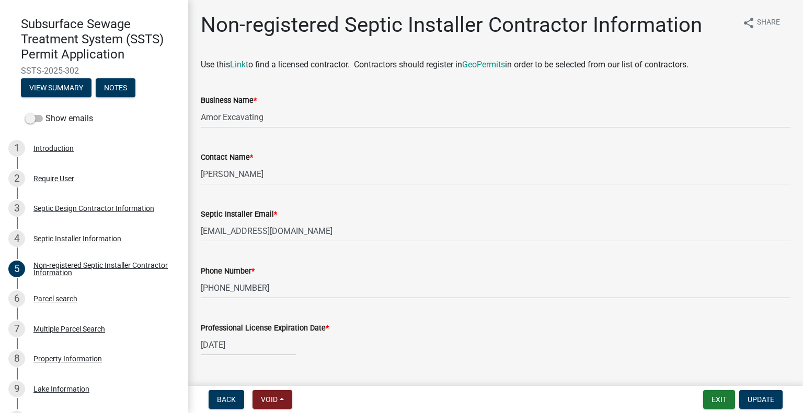
scroll to position [85, 0]
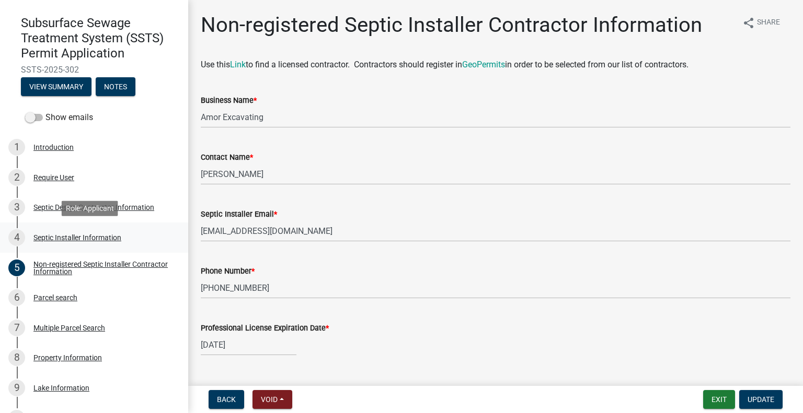
click at [95, 240] on div "Septic Installer Information" at bounding box center [77, 237] width 88 height 7
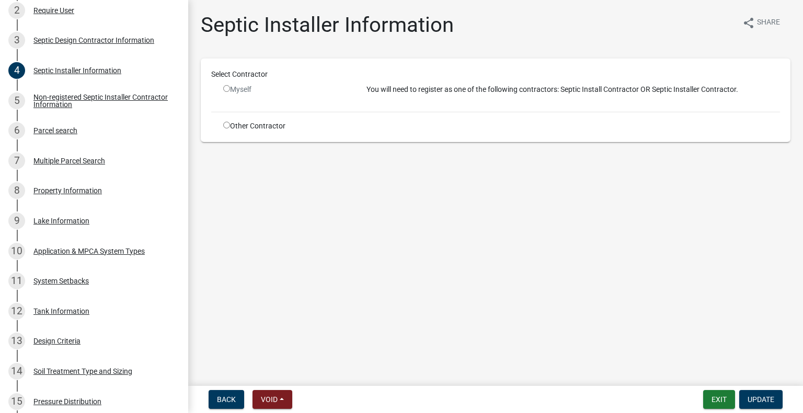
scroll to position [309, 0]
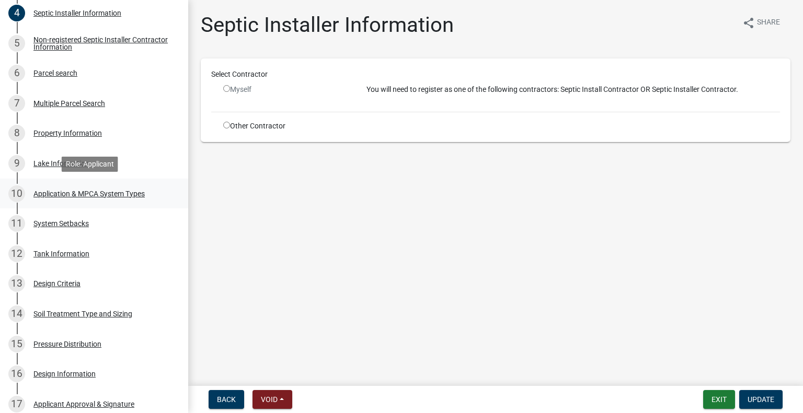
click at [117, 190] on div "Application & MPCA System Types" at bounding box center [88, 193] width 111 height 7
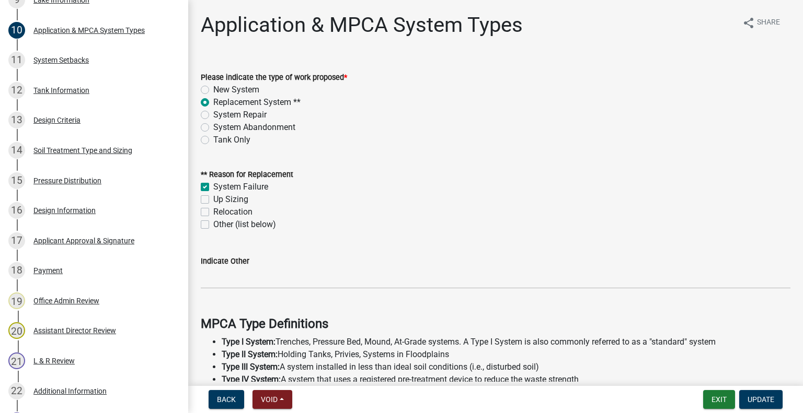
scroll to position [476, 0]
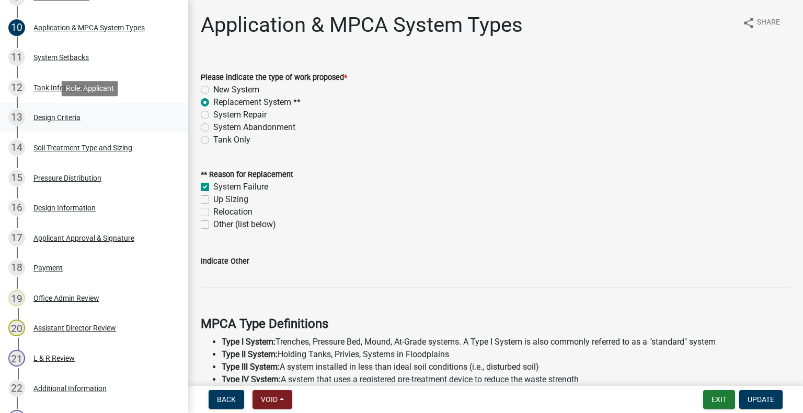
click at [53, 123] on div "13 Design Criteria" at bounding box center [89, 117] width 163 height 17
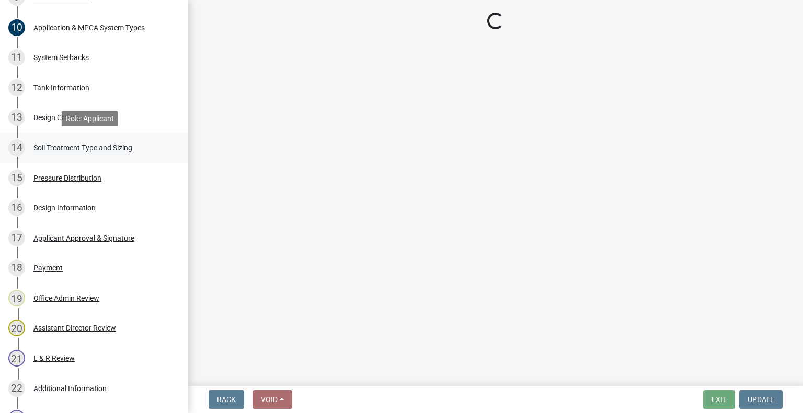
select select "161dc003-2926-44f5-9717-bc9d566eecc1"
select select "e3b0ec63-03b0-42c1-9687-3a4969823fdd"
select select "45db2b75-262a-4f3c-9010-aae25997cba1"
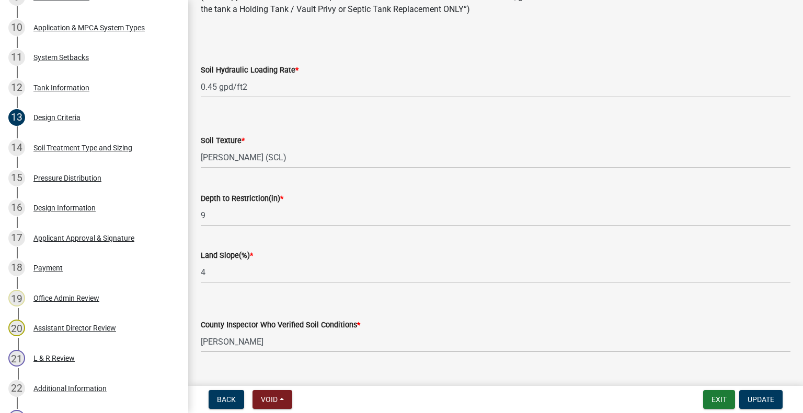
scroll to position [52, 0]
click at [96, 153] on div "14 Soil Treatment Type and Sizing" at bounding box center [89, 148] width 163 height 17
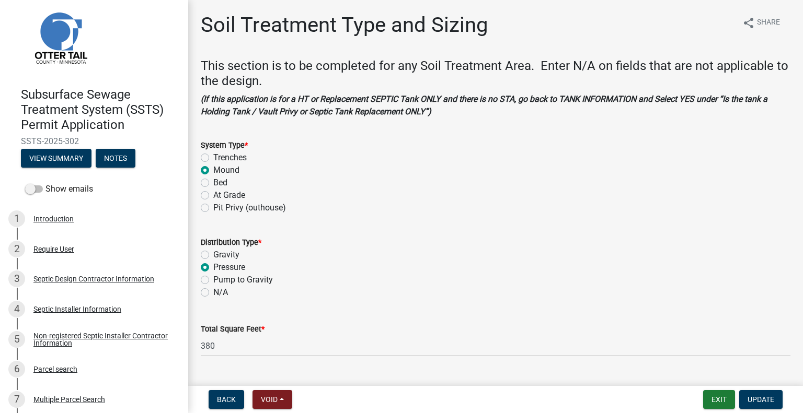
scroll to position [0, 0]
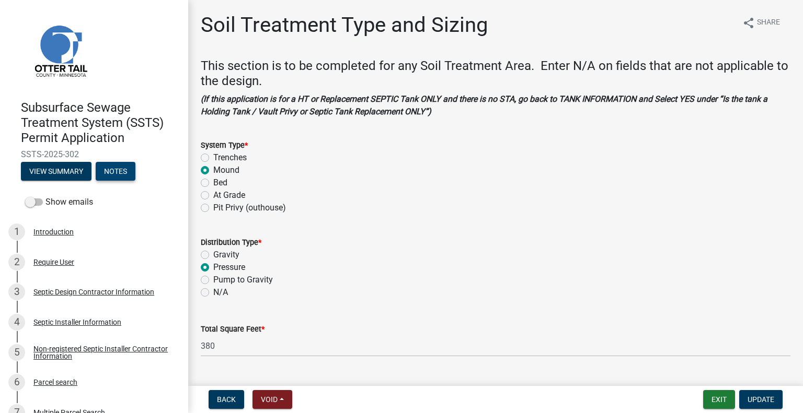
click at [119, 172] on button "Notes" at bounding box center [116, 171] width 40 height 19
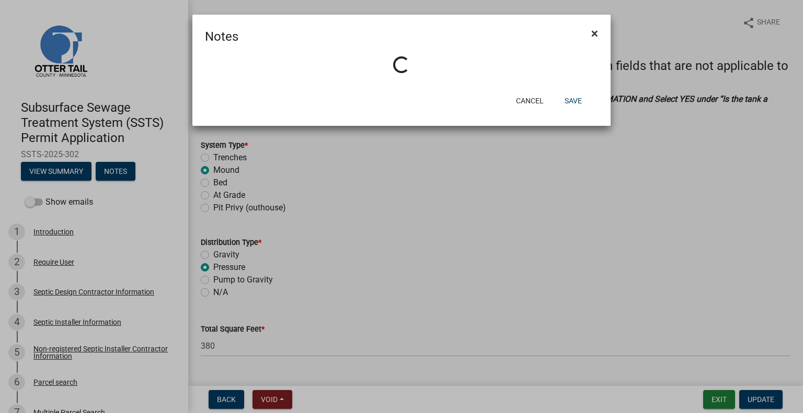
click at [596, 35] on span "×" at bounding box center [594, 33] width 7 height 15
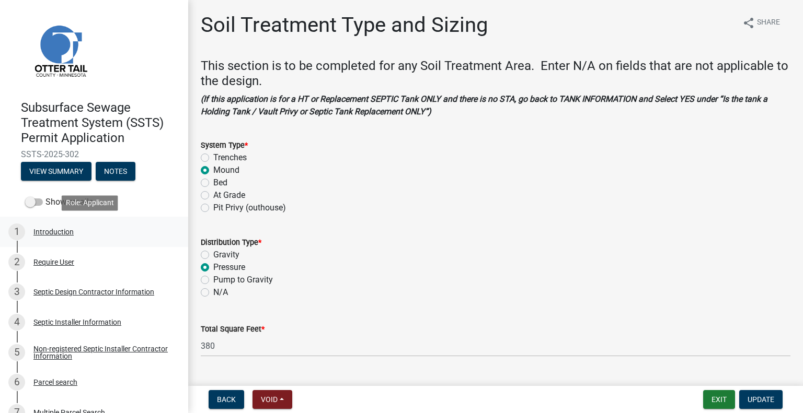
click at [63, 229] on div "Introduction" at bounding box center [53, 231] width 40 height 7
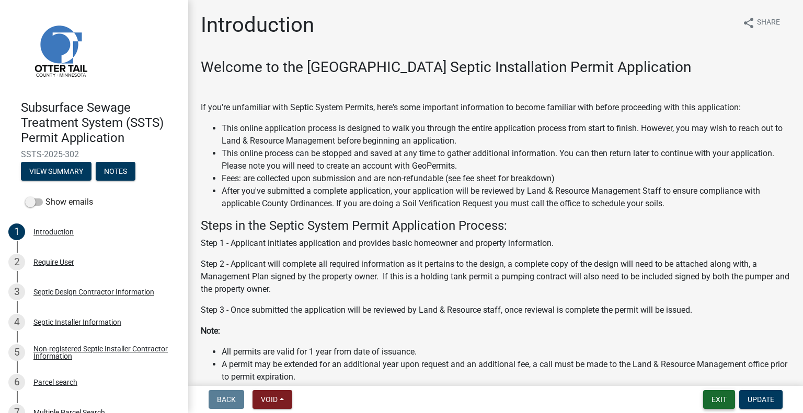
click at [718, 403] on button "Exit" at bounding box center [719, 399] width 32 height 19
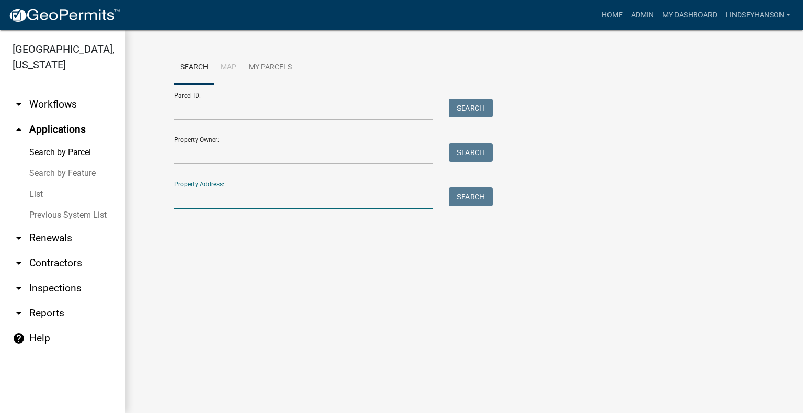
click at [232, 199] on input "Property Address:" at bounding box center [303, 198] width 259 height 21
drag, startPoint x: 232, startPoint y: 199, endPoint x: 205, endPoint y: 189, distance: 29.1
click at [209, 188] on input "Property Address:" at bounding box center [303, 198] width 259 height 21
click at [270, 198] on input "Property Address:" at bounding box center [303, 198] width 259 height 21
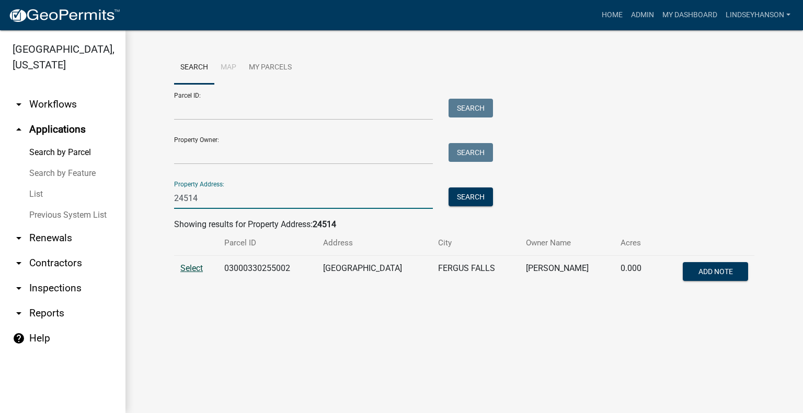
type input "24514"
click at [195, 266] on span "Select" at bounding box center [191, 268] width 22 height 10
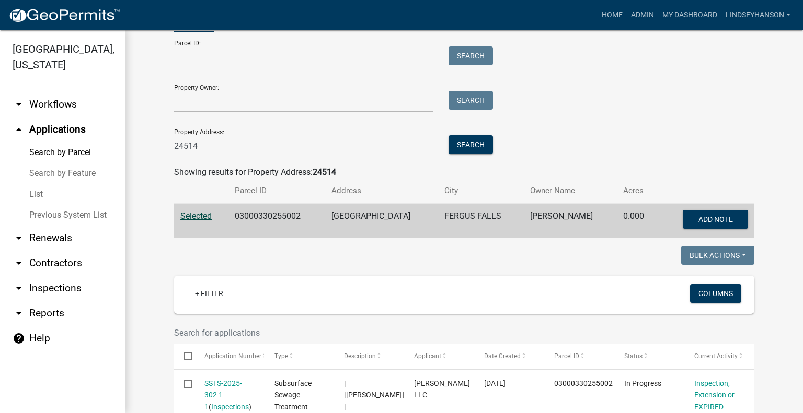
scroll to position [209, 0]
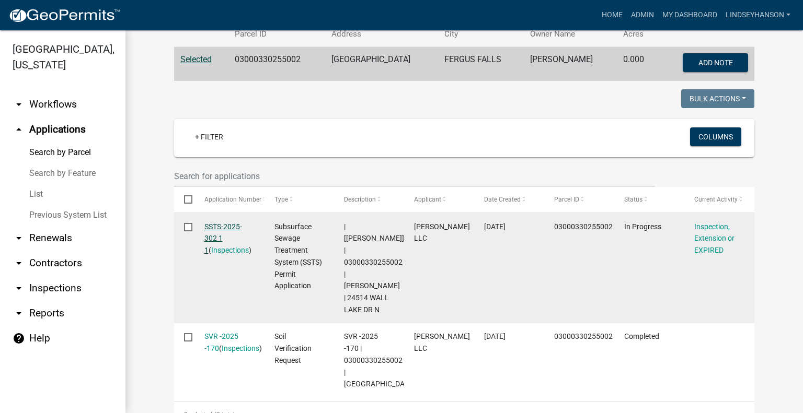
click at [224, 221] on div "SSTS-2025-302 1 1 ( Inspections )" at bounding box center [229, 239] width 50 height 36
click at [224, 223] on link "SSTS-2025-302 1 1" at bounding box center [223, 239] width 38 height 32
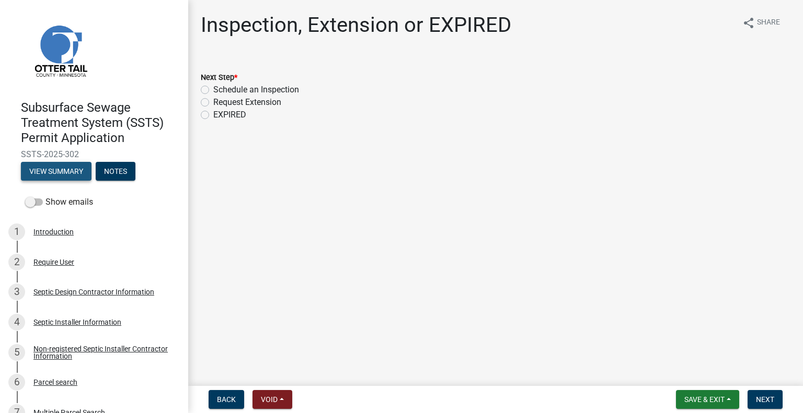
click at [66, 172] on button "View Summary" at bounding box center [56, 171] width 71 height 19
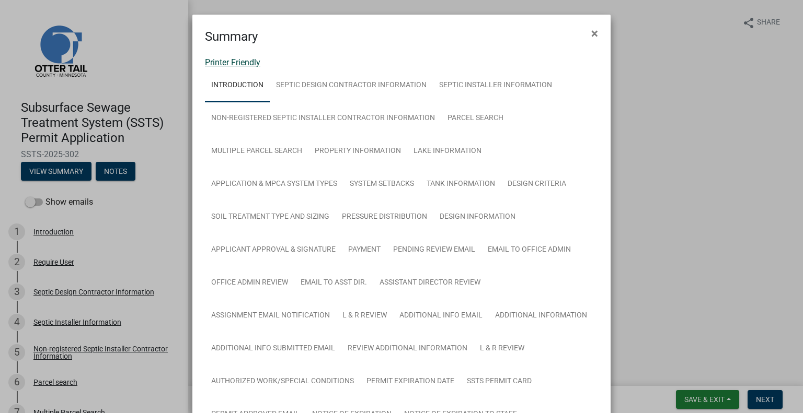
click at [232, 66] on link "Printer Friendly" at bounding box center [232, 62] width 55 height 10
click at [591, 32] on span "×" at bounding box center [594, 33] width 7 height 15
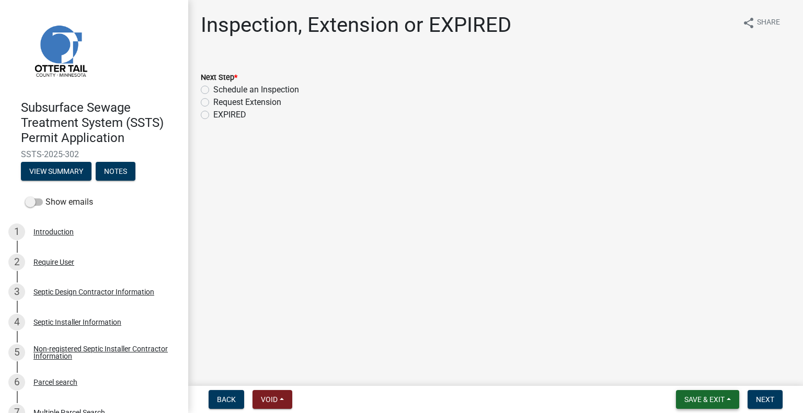
click at [702, 405] on button "Save & Exit" at bounding box center [707, 399] width 63 height 19
click at [690, 380] on button "Save & Exit" at bounding box center [697, 372] width 84 height 25
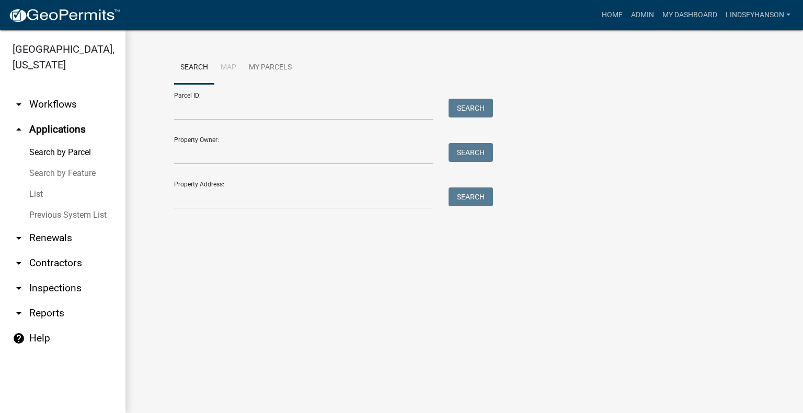
click at [63, 107] on link "arrow_drop_down Workflows" at bounding box center [62, 104] width 125 height 25
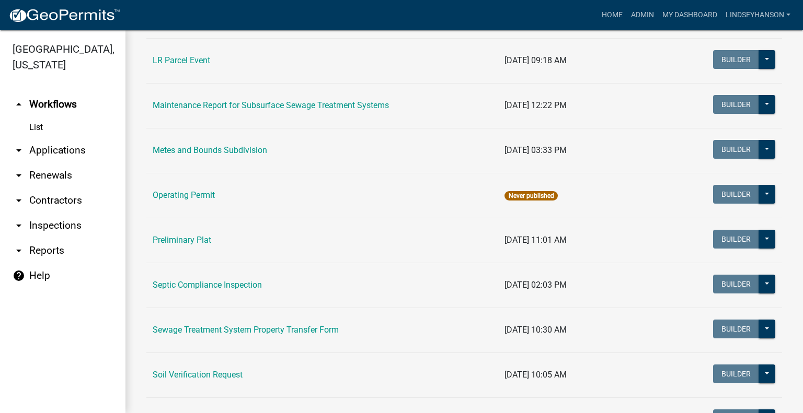
scroll to position [384, 0]
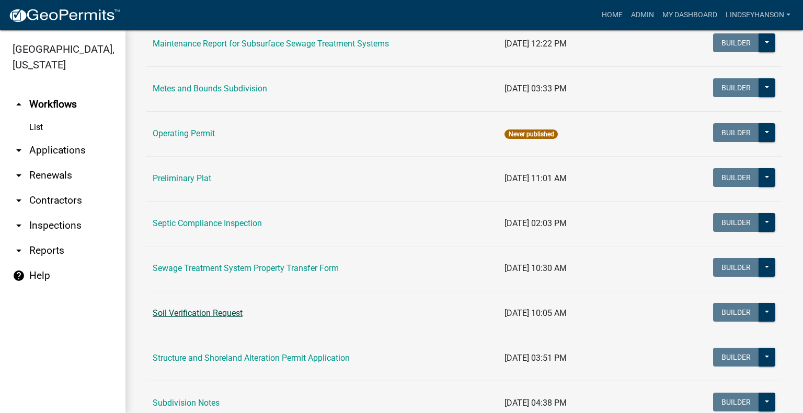
click at [213, 313] on link "Soil Verification Request" at bounding box center [198, 313] width 90 height 10
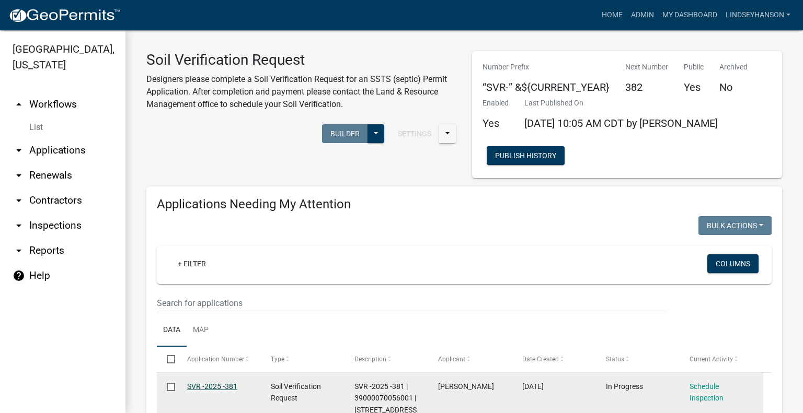
click at [224, 384] on link "SVR -2025 -381" at bounding box center [212, 387] width 50 height 8
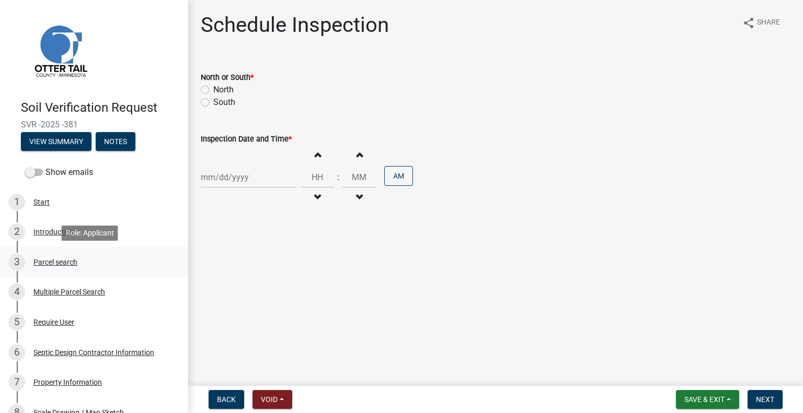
click at [57, 265] on div "Parcel search" at bounding box center [55, 262] width 44 height 7
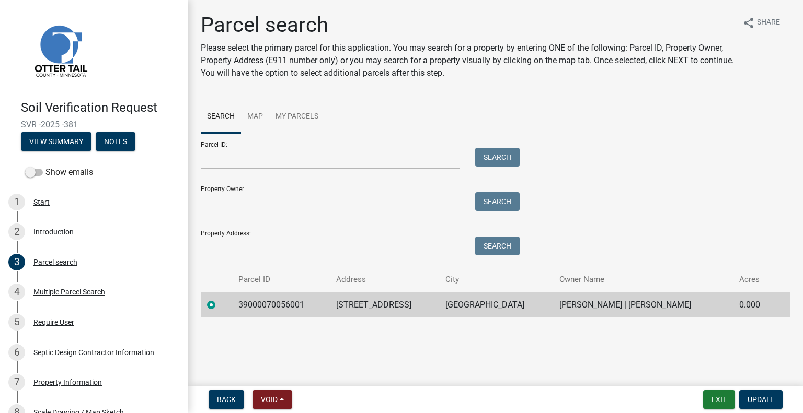
click at [266, 307] on td "39000070056001" at bounding box center [281, 305] width 98 height 26
copy td "39000070056001"
click at [386, 303] on td "37616 CO HWY 3" at bounding box center [384, 305] width 109 height 26
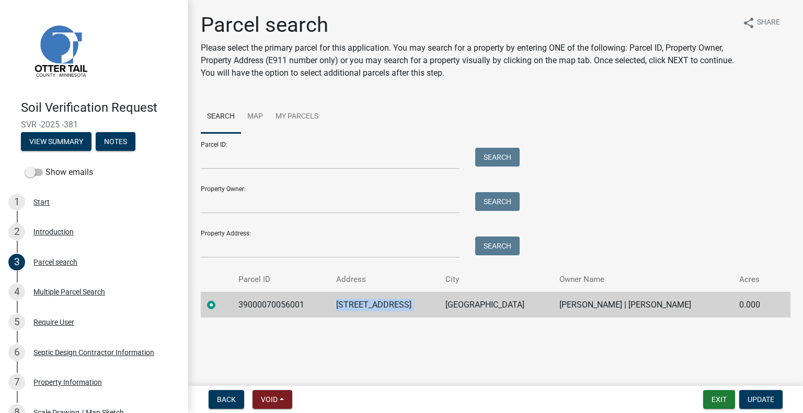
click at [386, 303] on td "37616 CO HWY 3" at bounding box center [384, 305] width 109 height 26
copy td "37616 CO HWY 3"
click at [475, 303] on td "PELICAN RAPIDS" at bounding box center [496, 305] width 114 height 26
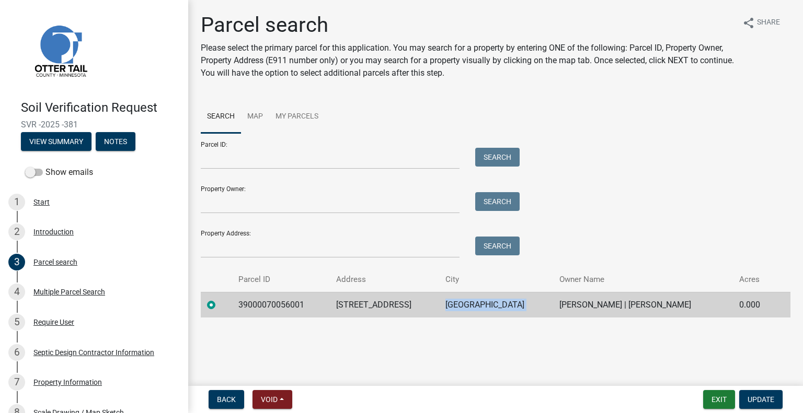
copy td "PELICAN RAPIDS"
click at [605, 303] on td "ALLAN W COYLE | MICHELLE COYLE" at bounding box center [643, 305] width 180 height 26
copy td "ALLAN W COYLE | MICHELLE COYLE"
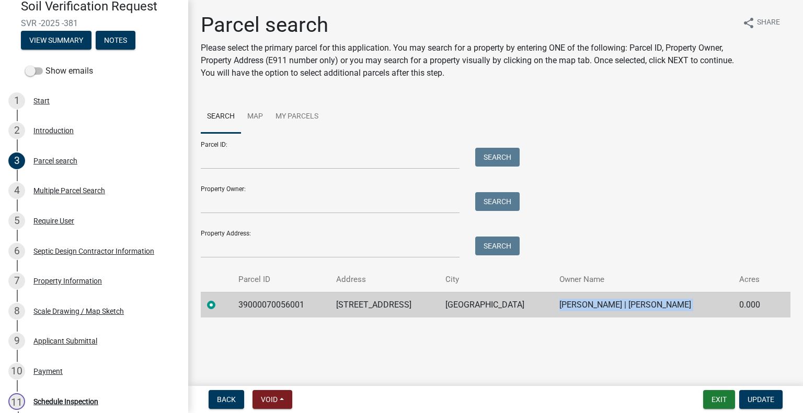
scroll to position [232, 0]
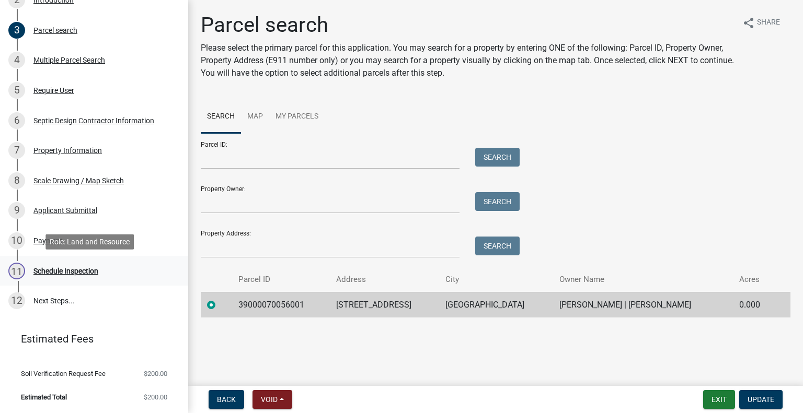
click at [101, 263] on div "11 Schedule Inspection" at bounding box center [89, 271] width 163 height 17
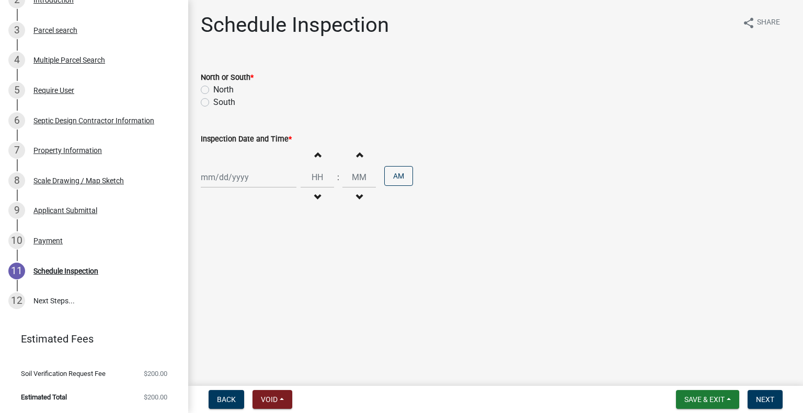
click at [225, 91] on label "North" at bounding box center [223, 90] width 20 height 13
click at [220, 90] on input "North" at bounding box center [216, 87] width 7 height 7
radio input "true"
click at [230, 176] on div at bounding box center [249, 177] width 96 height 21
select select "10"
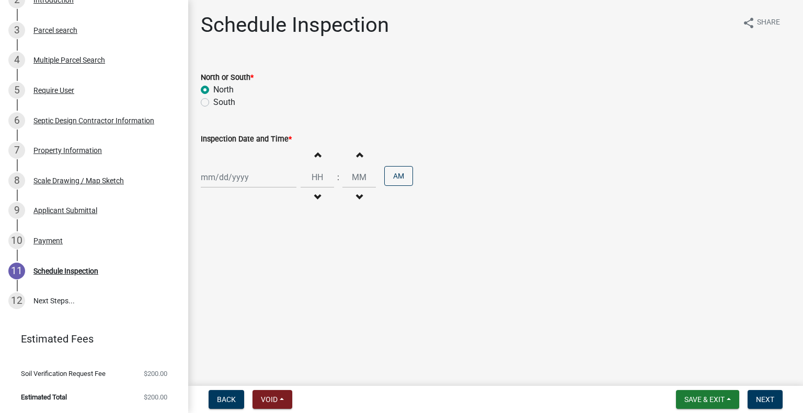
select select "2025"
click at [230, 263] on div "14" at bounding box center [228, 266] width 17 height 17
type input "10/14/2025"
click at [318, 198] on button "Decrement hours" at bounding box center [317, 197] width 22 height 19
type input "11"
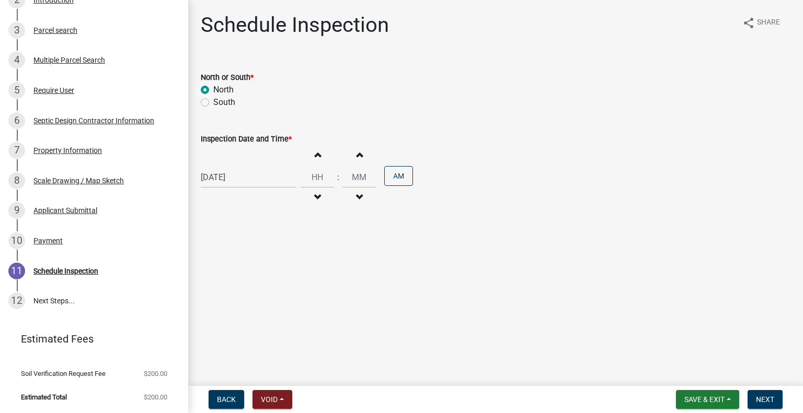
type input "00"
click at [384, 179] on button "PM" at bounding box center [398, 176] width 29 height 20
click at [769, 399] on span "Next" at bounding box center [765, 400] width 18 height 8
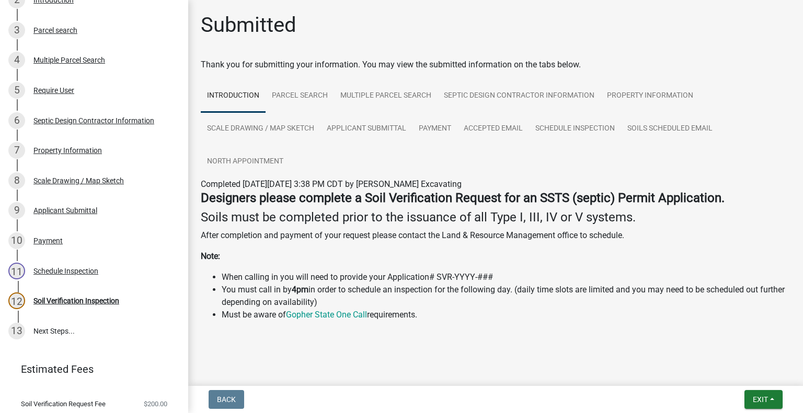
scroll to position [262, 0]
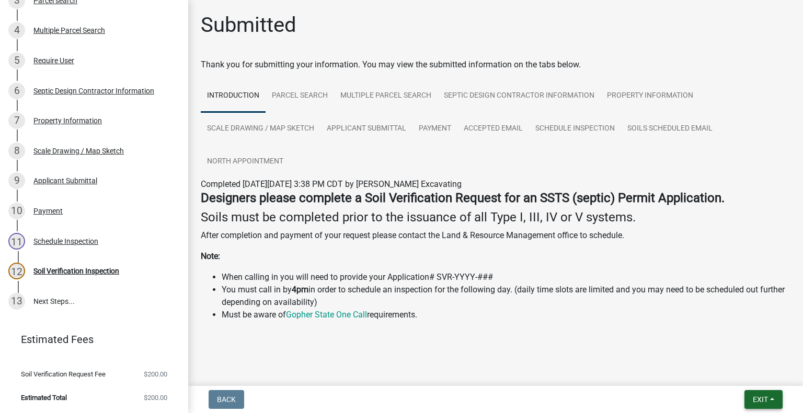
click at [753, 407] on button "Exit" at bounding box center [763, 399] width 38 height 19
click at [729, 367] on button "Save & Exit" at bounding box center [741, 372] width 84 height 25
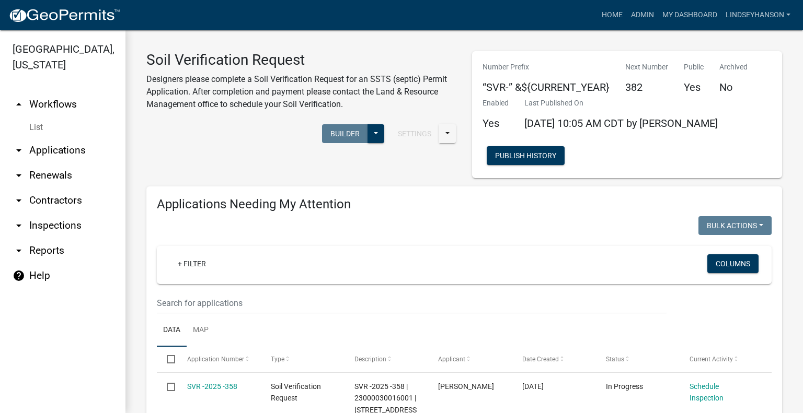
click at [75, 152] on link "arrow_drop_down Applications" at bounding box center [62, 150] width 125 height 25
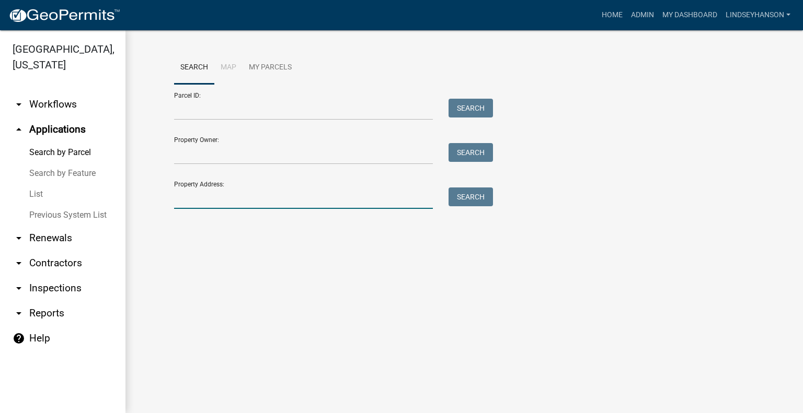
click at [252, 199] on input "Property Address:" at bounding box center [303, 198] width 259 height 21
click at [255, 154] on input "Property Owner:" at bounding box center [303, 153] width 259 height 21
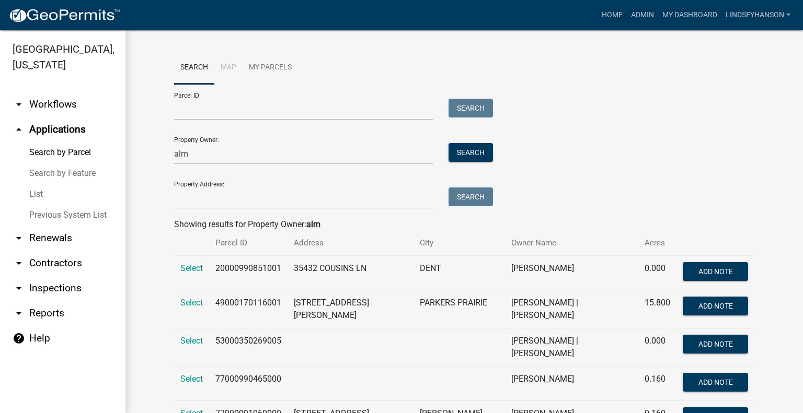
click at [167, 154] on div "alm" at bounding box center [303, 153] width 274 height 21
click at [174, 154] on input "alm" at bounding box center [303, 153] width 259 height 21
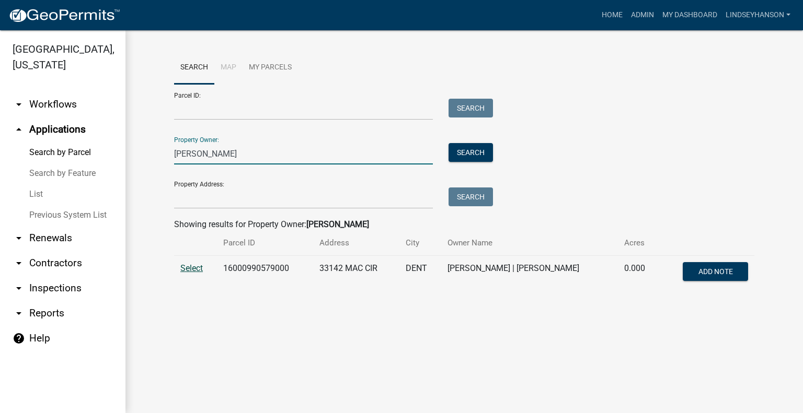
type input "Tim alm"
click at [197, 269] on span "Select" at bounding box center [191, 268] width 22 height 10
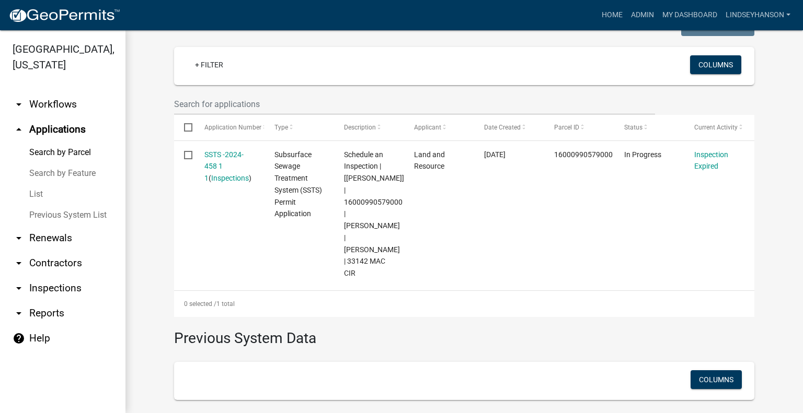
scroll to position [269, 0]
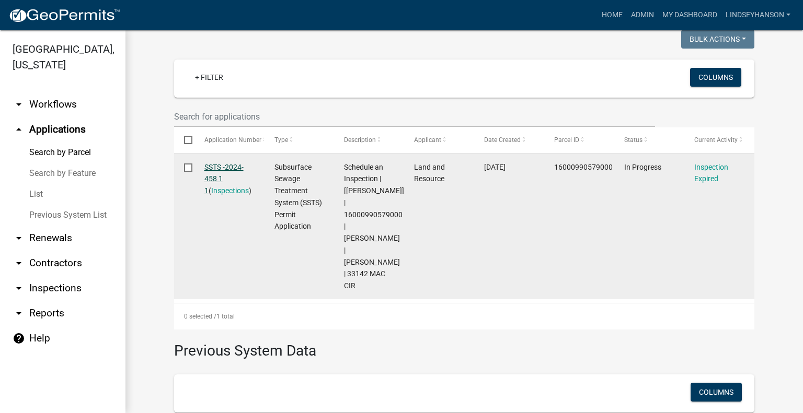
click at [238, 167] on link "SSTS -2024-458 1 1" at bounding box center [223, 179] width 39 height 32
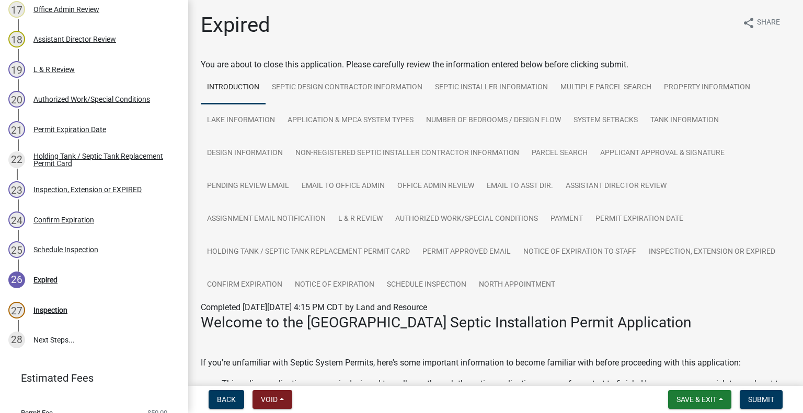
scroll to position [704, 0]
click at [60, 308] on div "Inspection" at bounding box center [50, 311] width 34 height 7
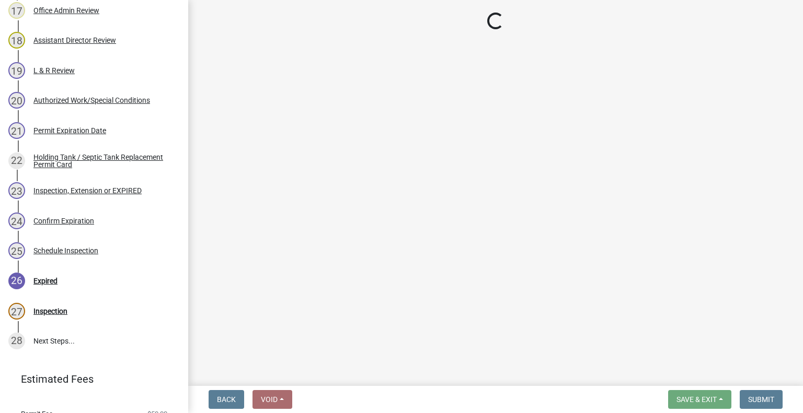
select select "efd70d20-72f1-4c01-b743-31478b6312fb"
select select "710d5f49-2663-4e73-9718-d0c4e189f5ed"
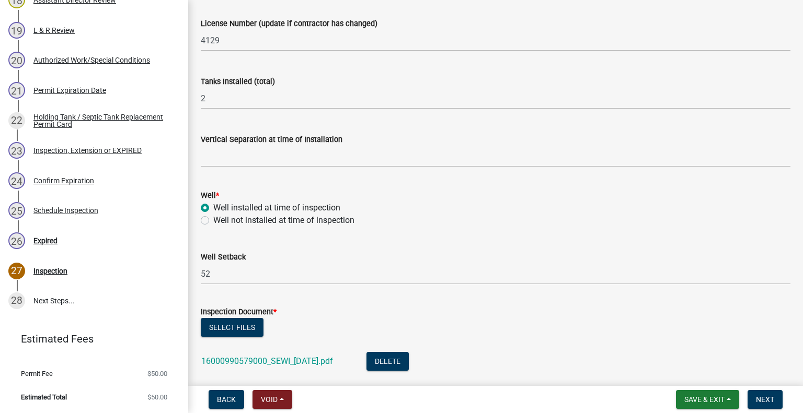
scroll to position [0, 0]
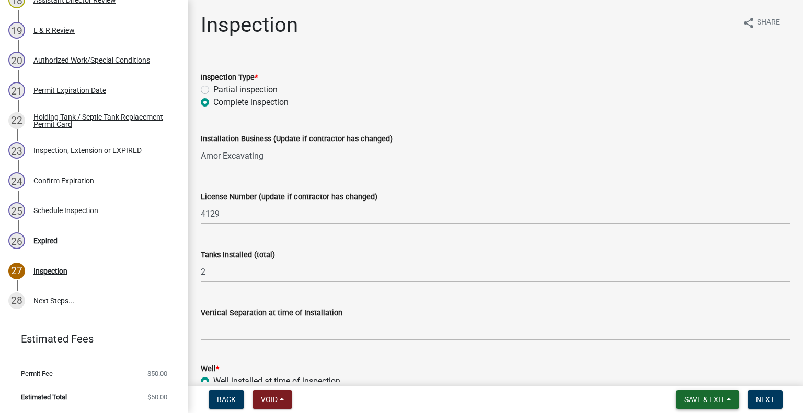
click at [702, 401] on span "Save & Exit" at bounding box center [704, 400] width 40 height 8
click at [696, 378] on button "Save & Exit" at bounding box center [697, 372] width 84 height 25
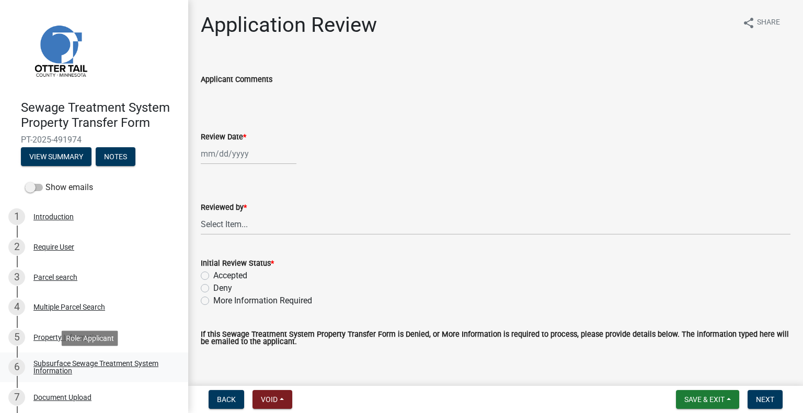
click at [134, 369] on div "Subsurface Sewage Treatment System Information" at bounding box center [102, 367] width 138 height 15
click at [136, 361] on div "Subsurface Sewage Treatment System Information" at bounding box center [102, 367] width 138 height 15
